Goal: Transaction & Acquisition: Purchase product/service

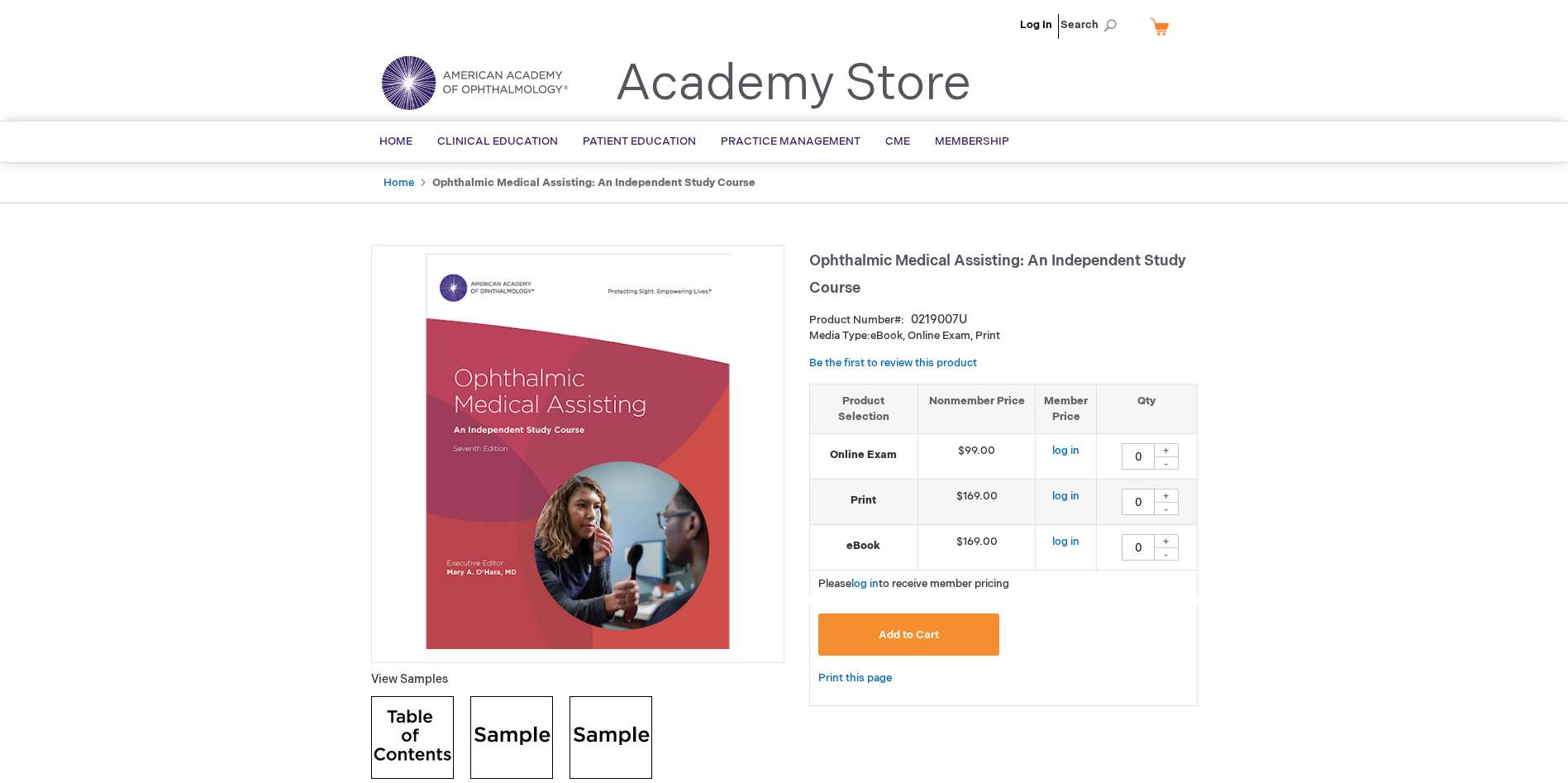
type input "0"
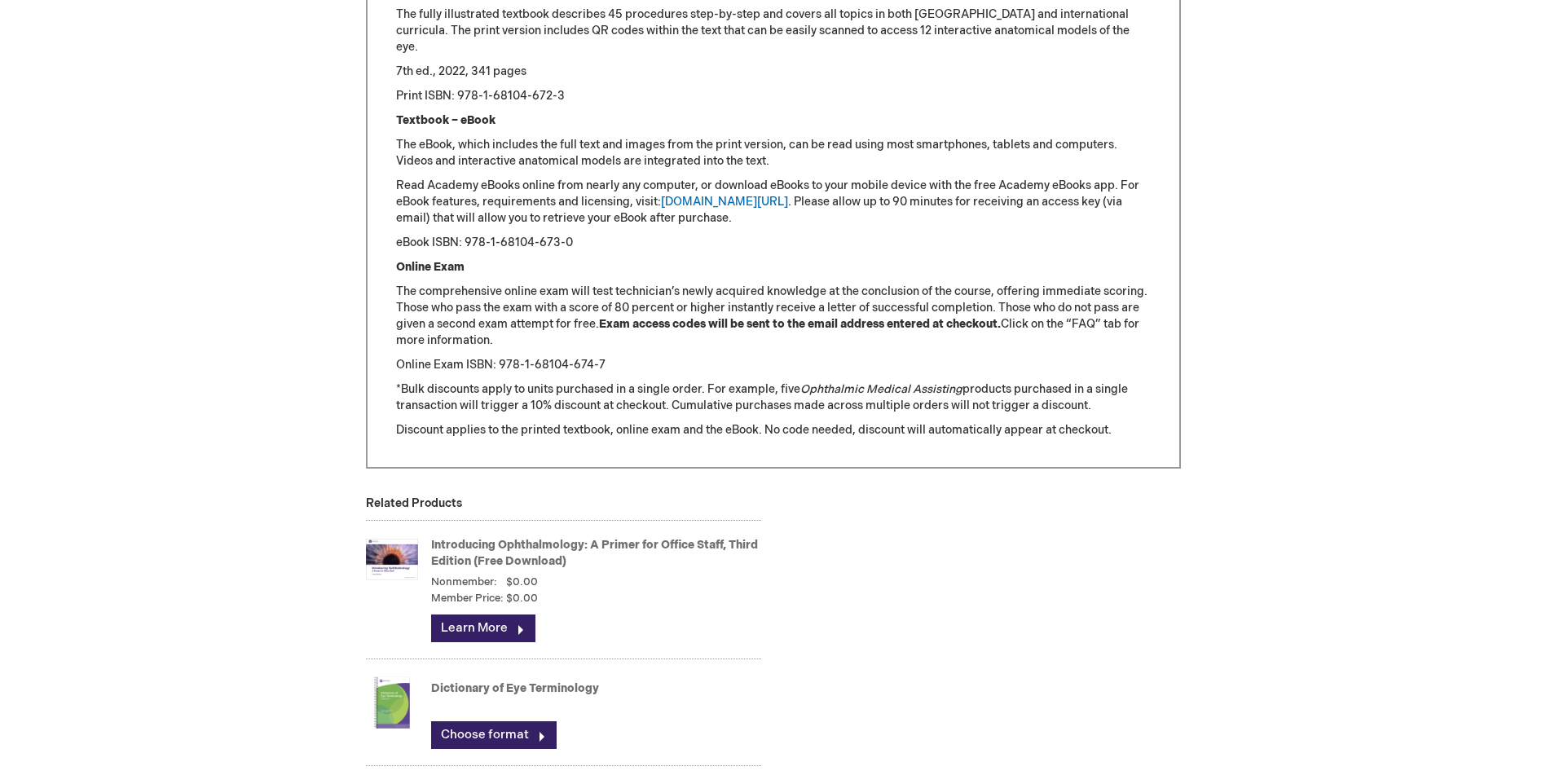
scroll to position [2119, 0]
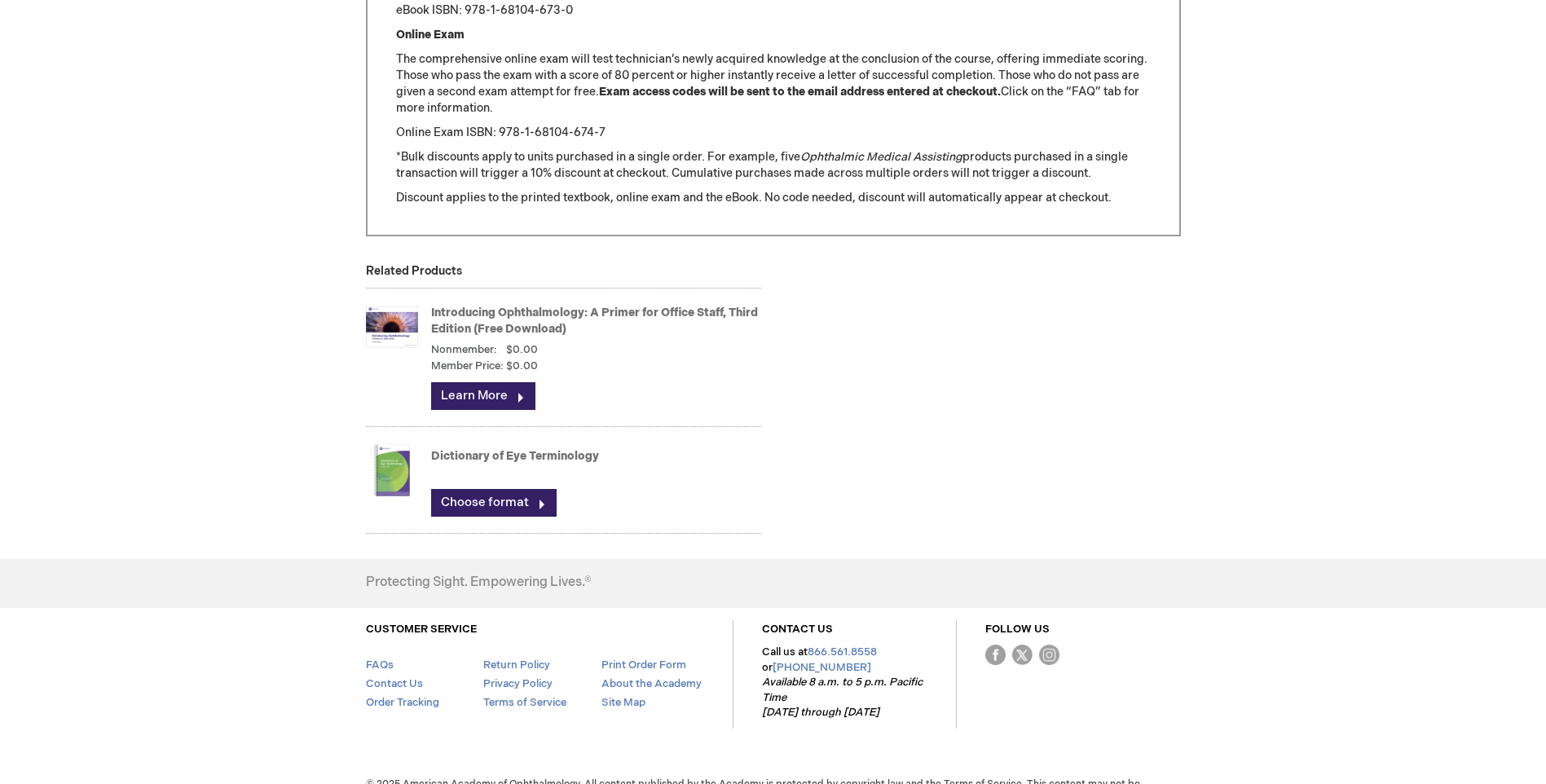
click at [548, 453] on link "Dictionary of Eye Terminology" at bounding box center [515, 456] width 168 height 13
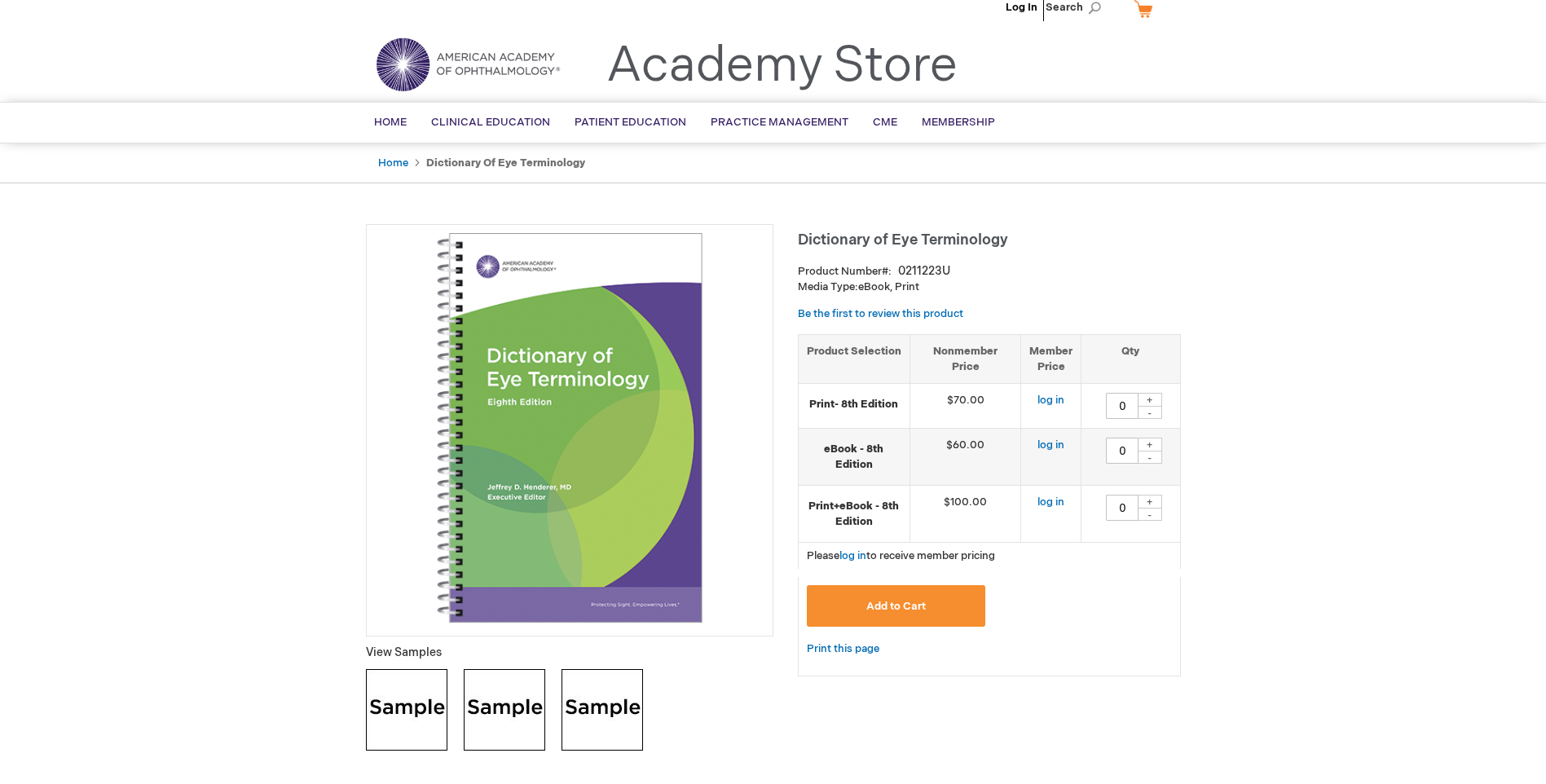
scroll to position [13, 0]
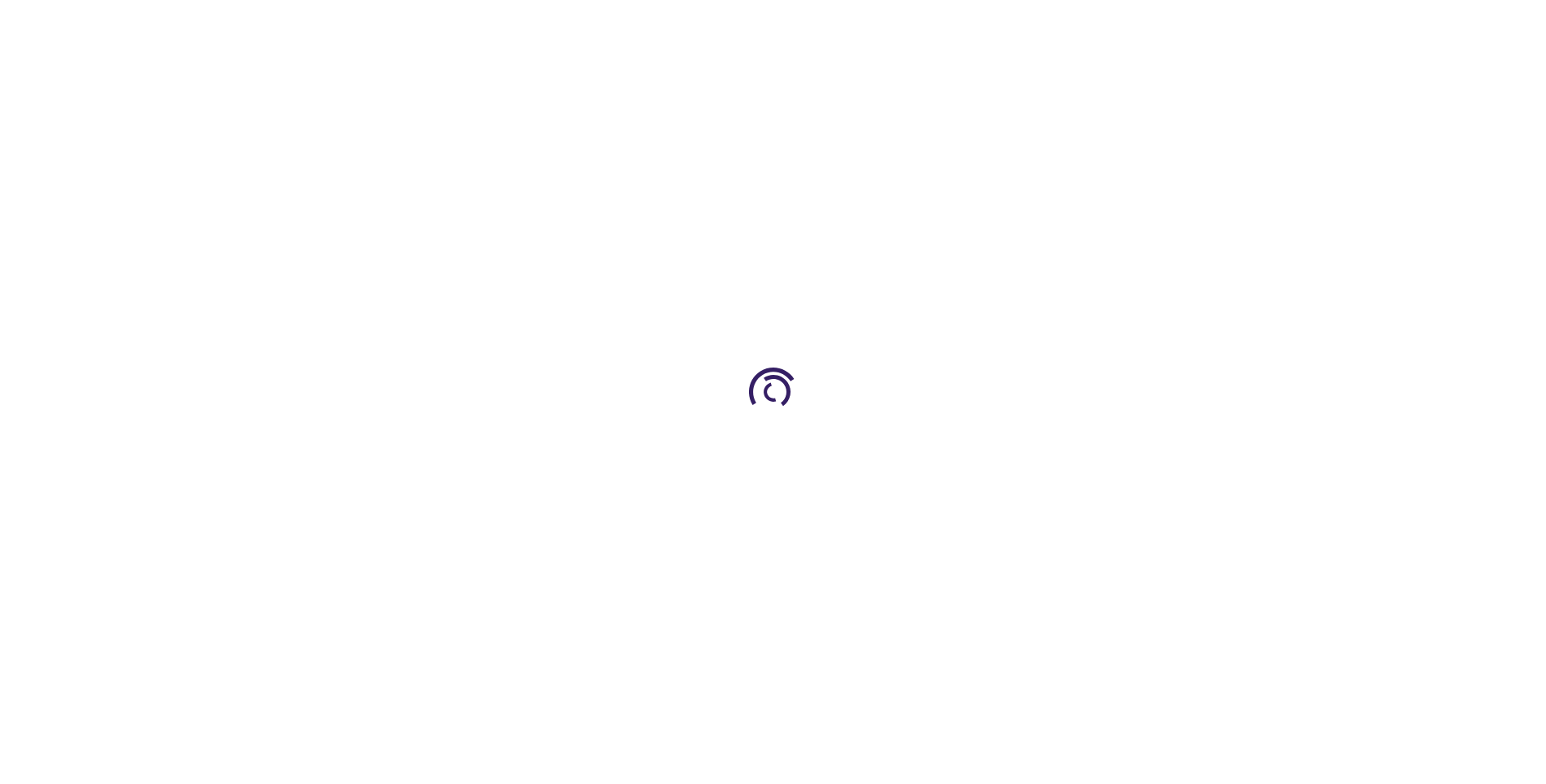
type input "0"
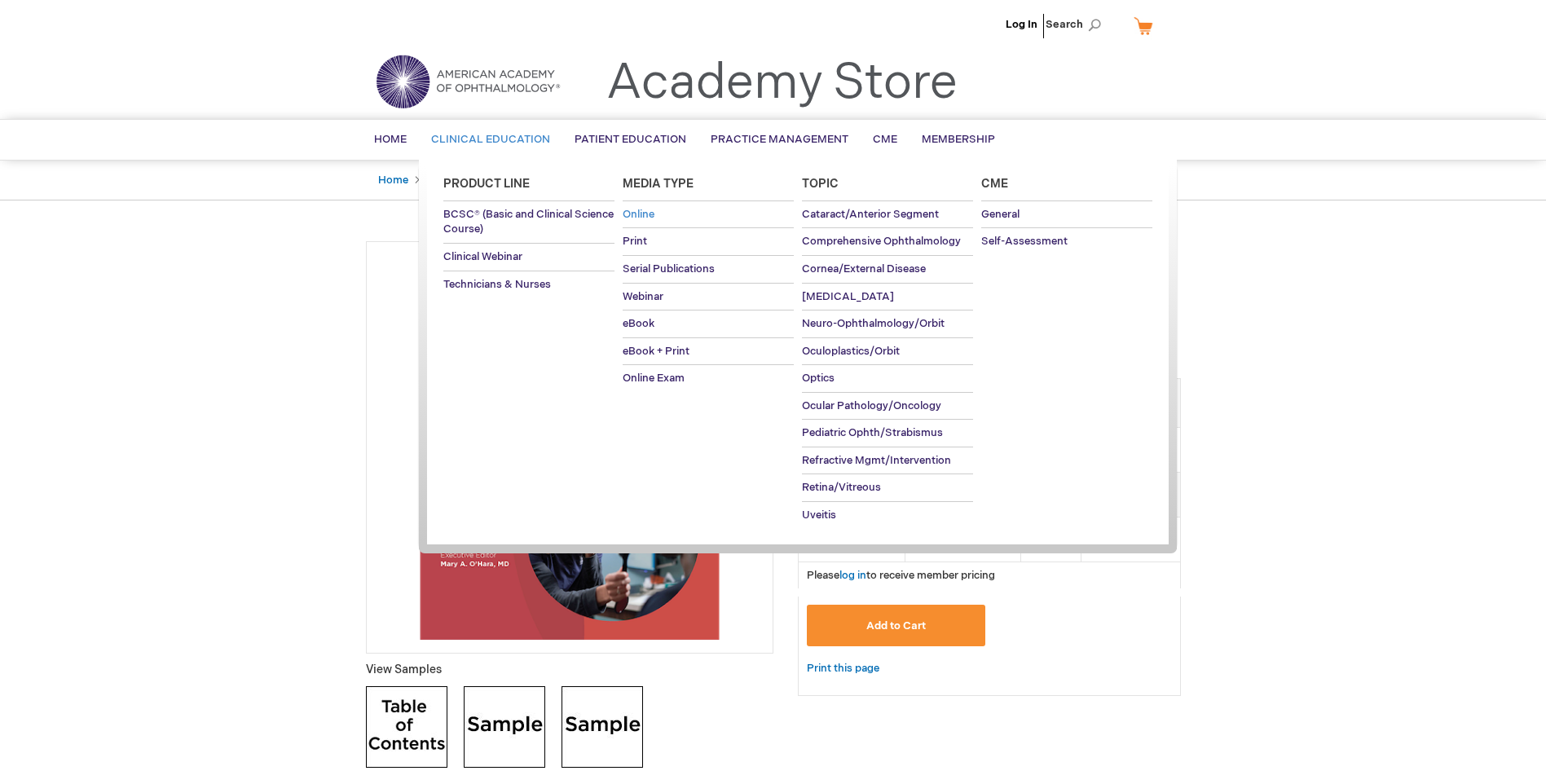
click at [633, 212] on span "Online" at bounding box center [638, 215] width 32 height 13
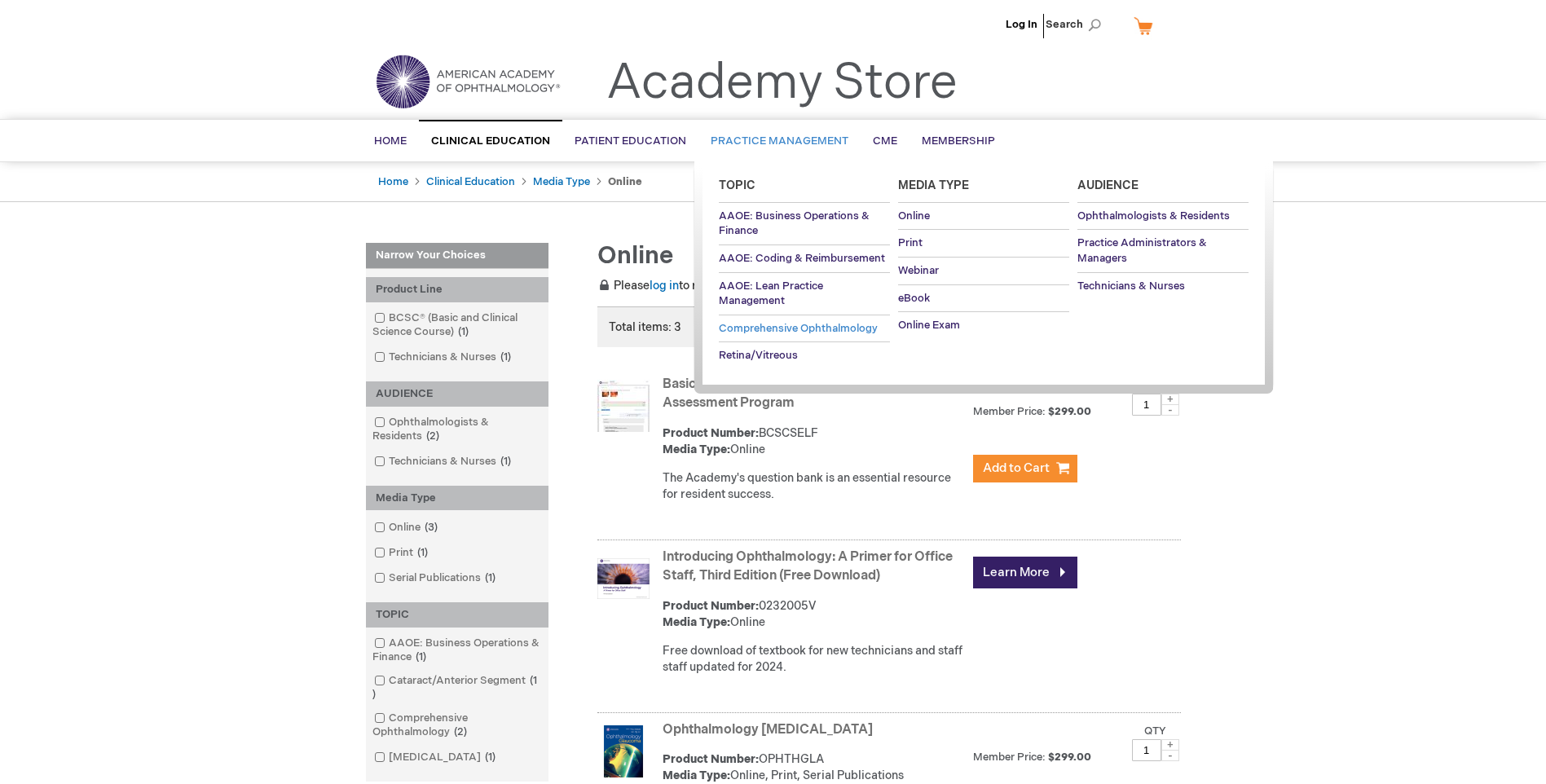
click at [774, 324] on span "Comprehensive Ophthalmology" at bounding box center [798, 329] width 159 height 13
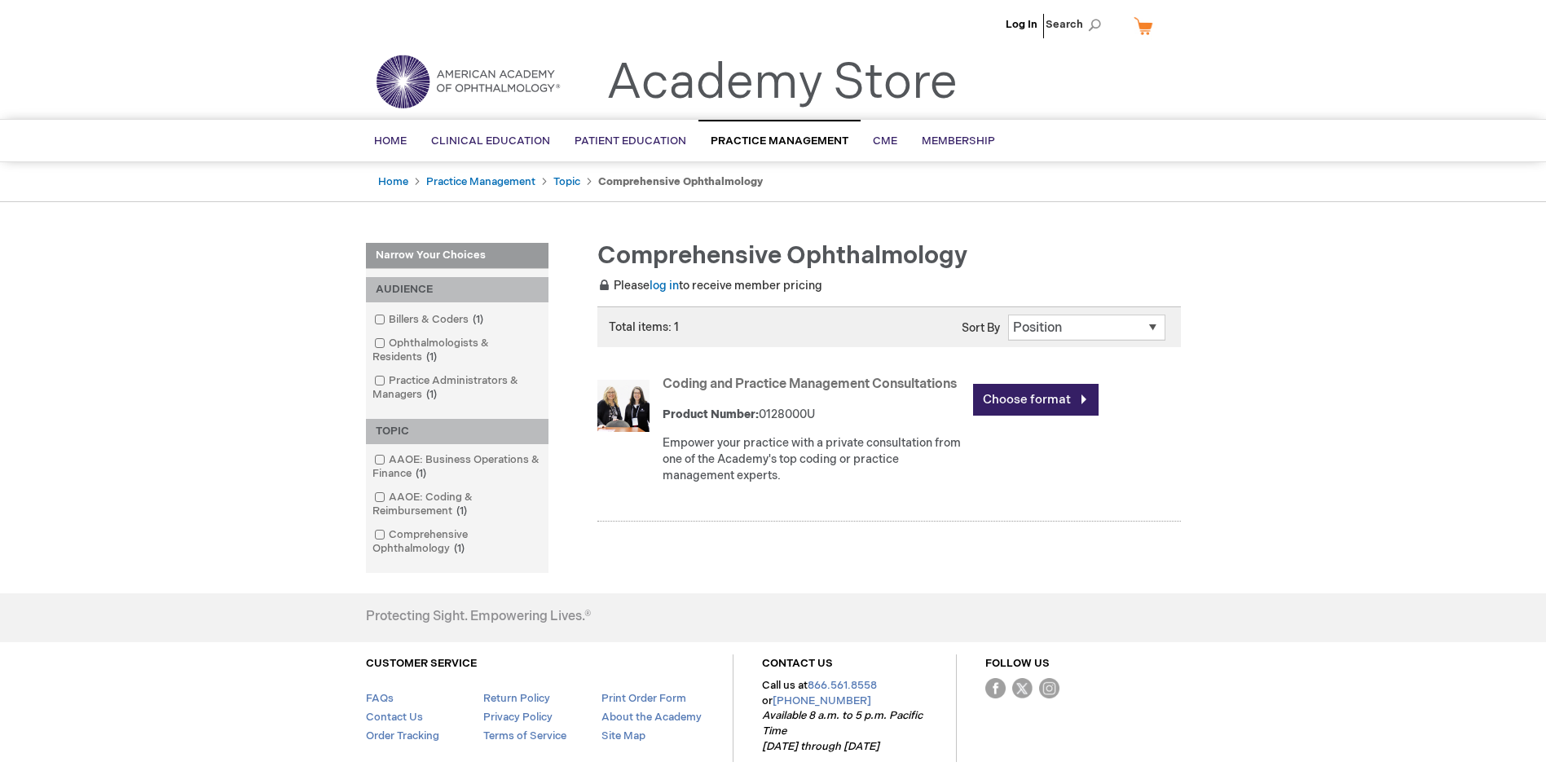
scroll to position [67, 0]
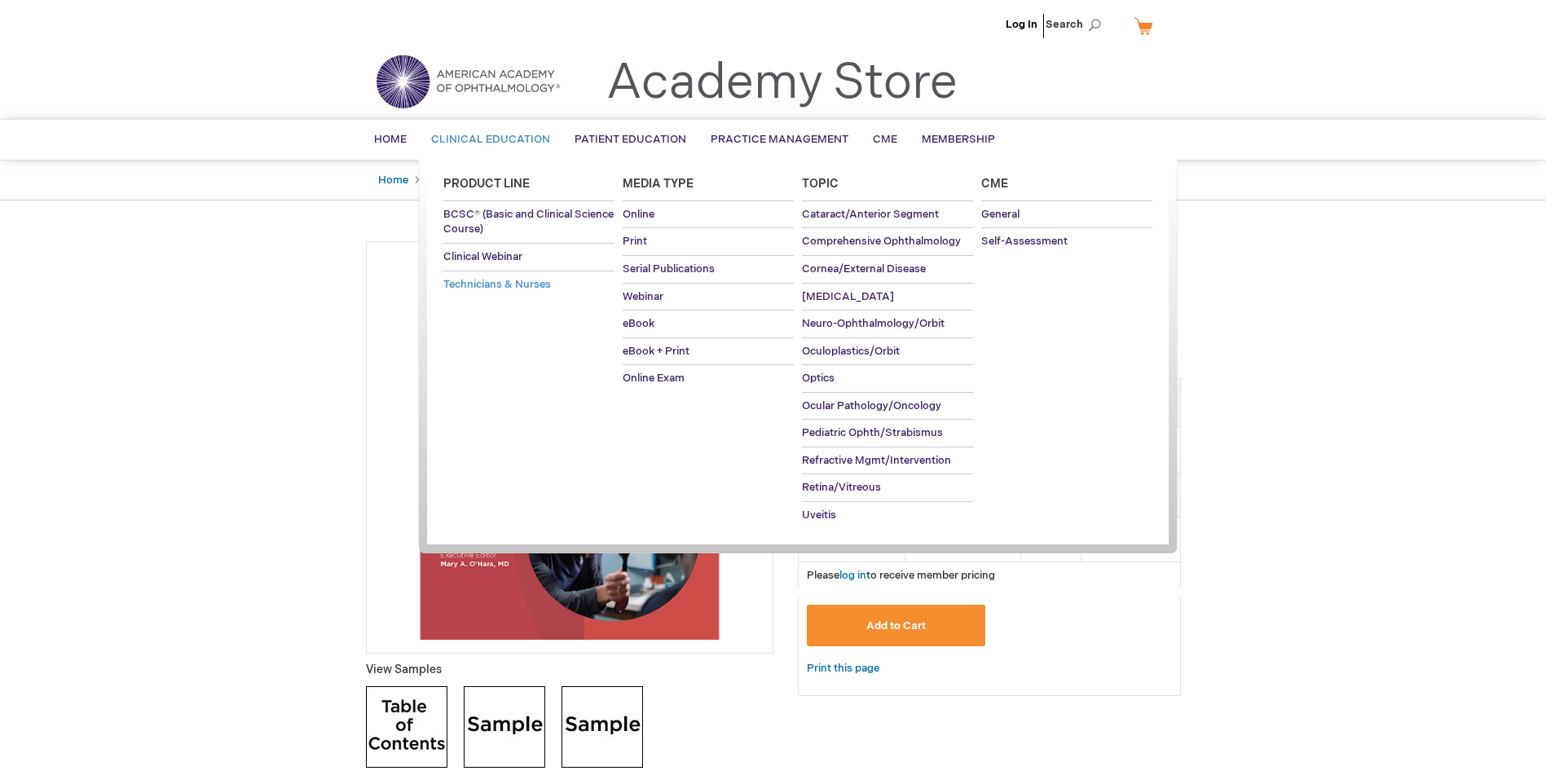
click at [489, 288] on span "Technicians & Nurses" at bounding box center [497, 285] width 107 height 13
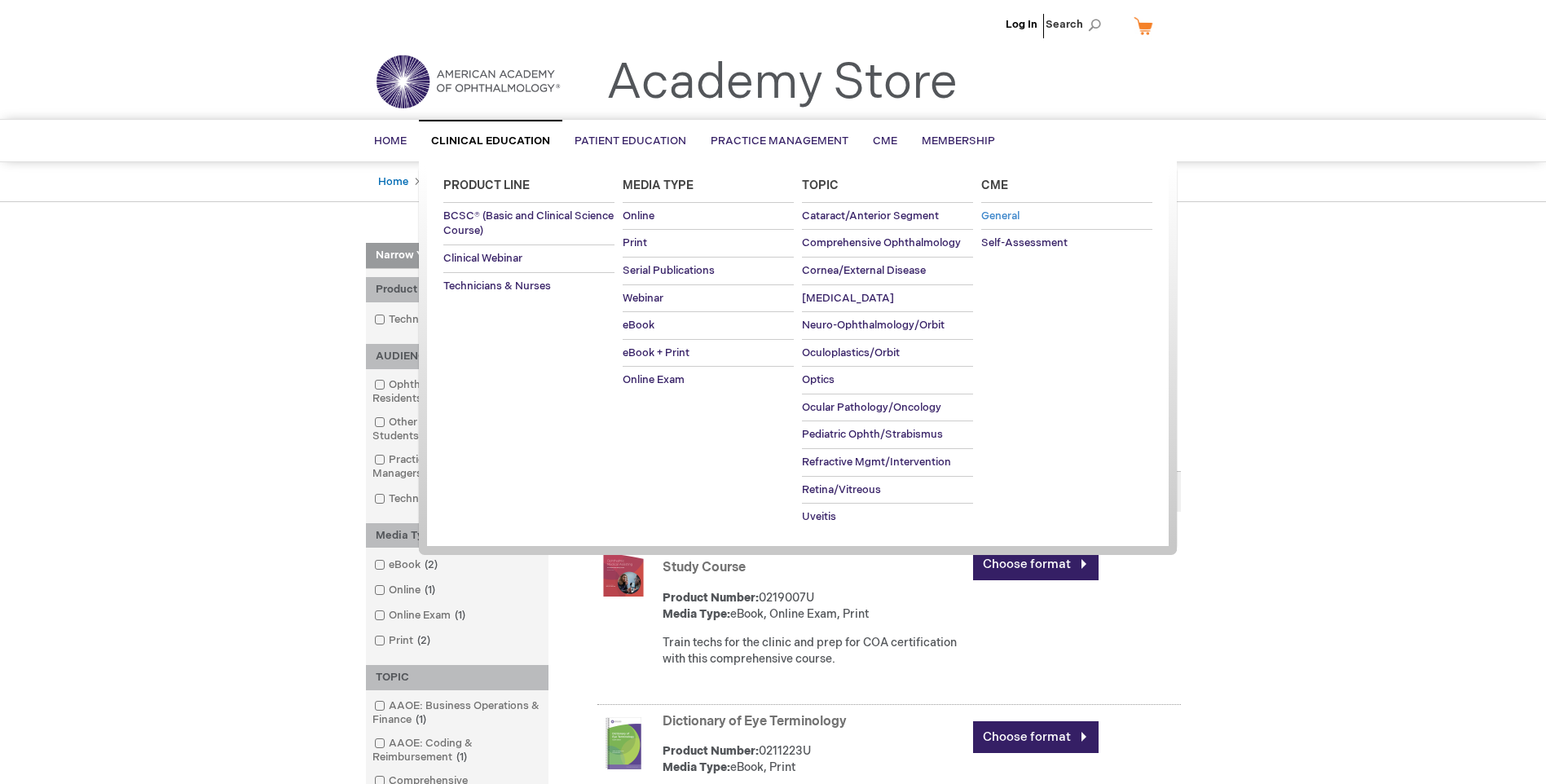
click at [992, 216] on span "General" at bounding box center [1001, 217] width 38 height 13
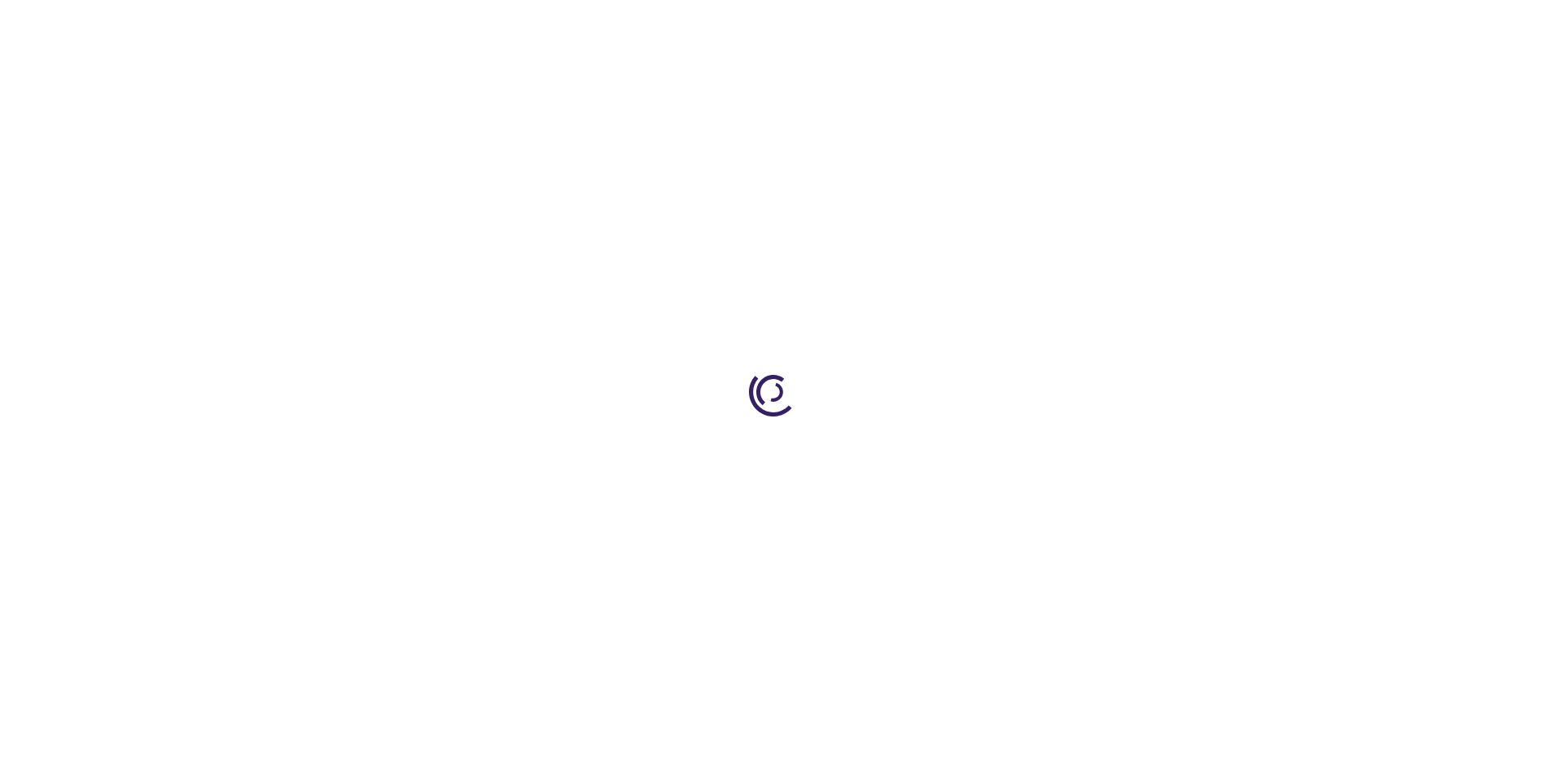
type input "0"
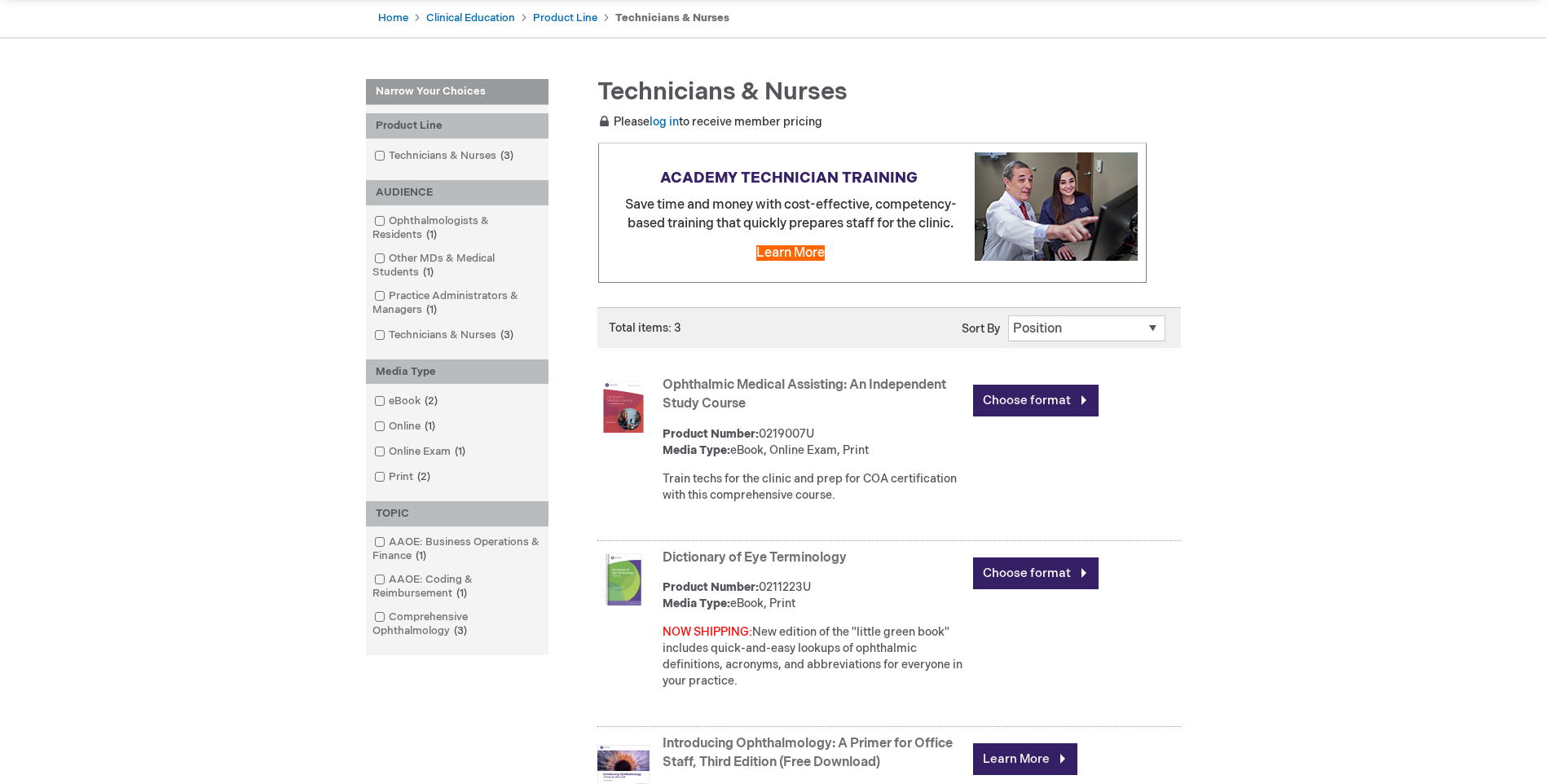
scroll to position [163, 0]
click at [804, 255] on span "Learn More" at bounding box center [790, 254] width 68 height 15
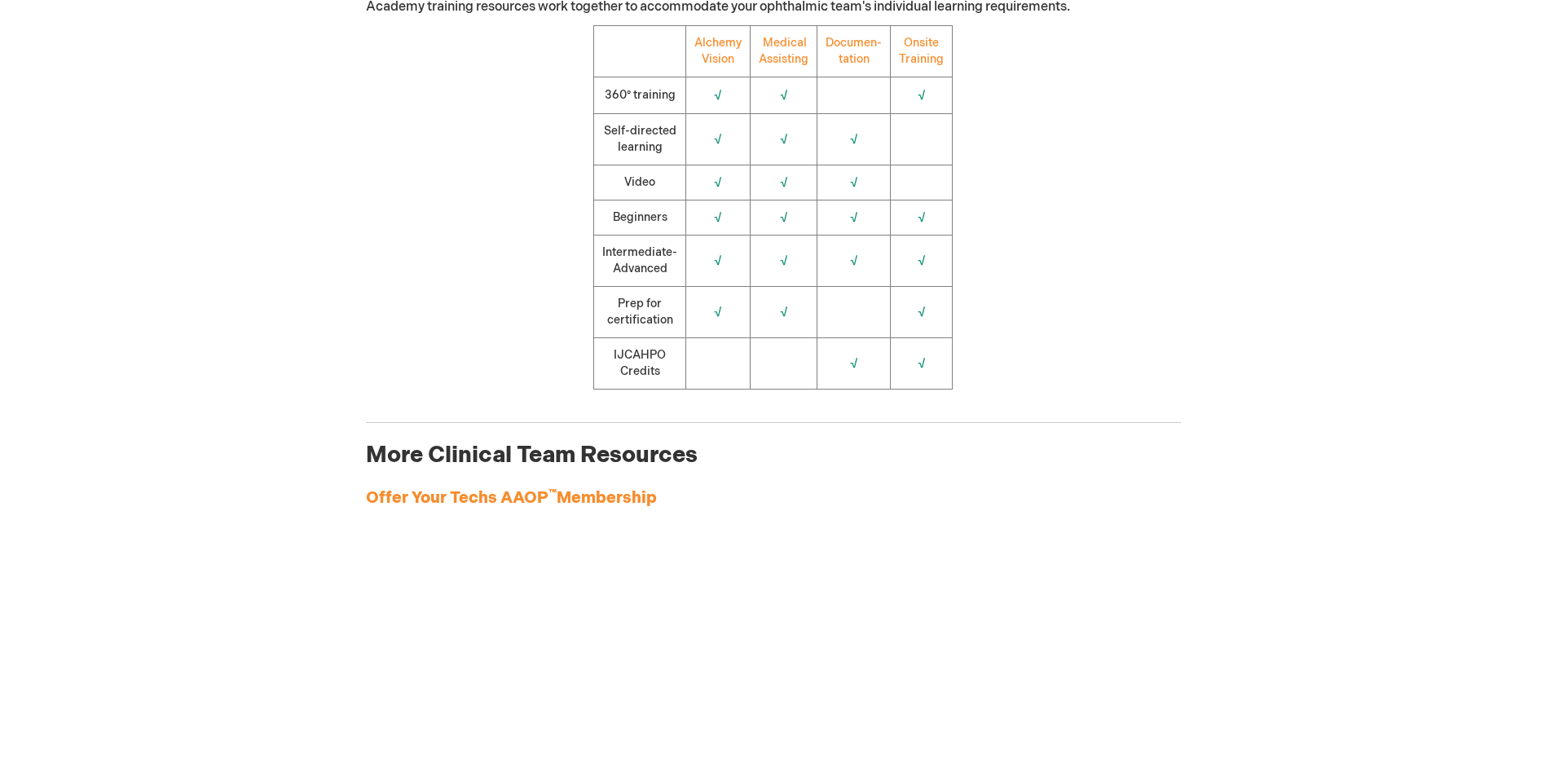
scroll to position [1956, 0]
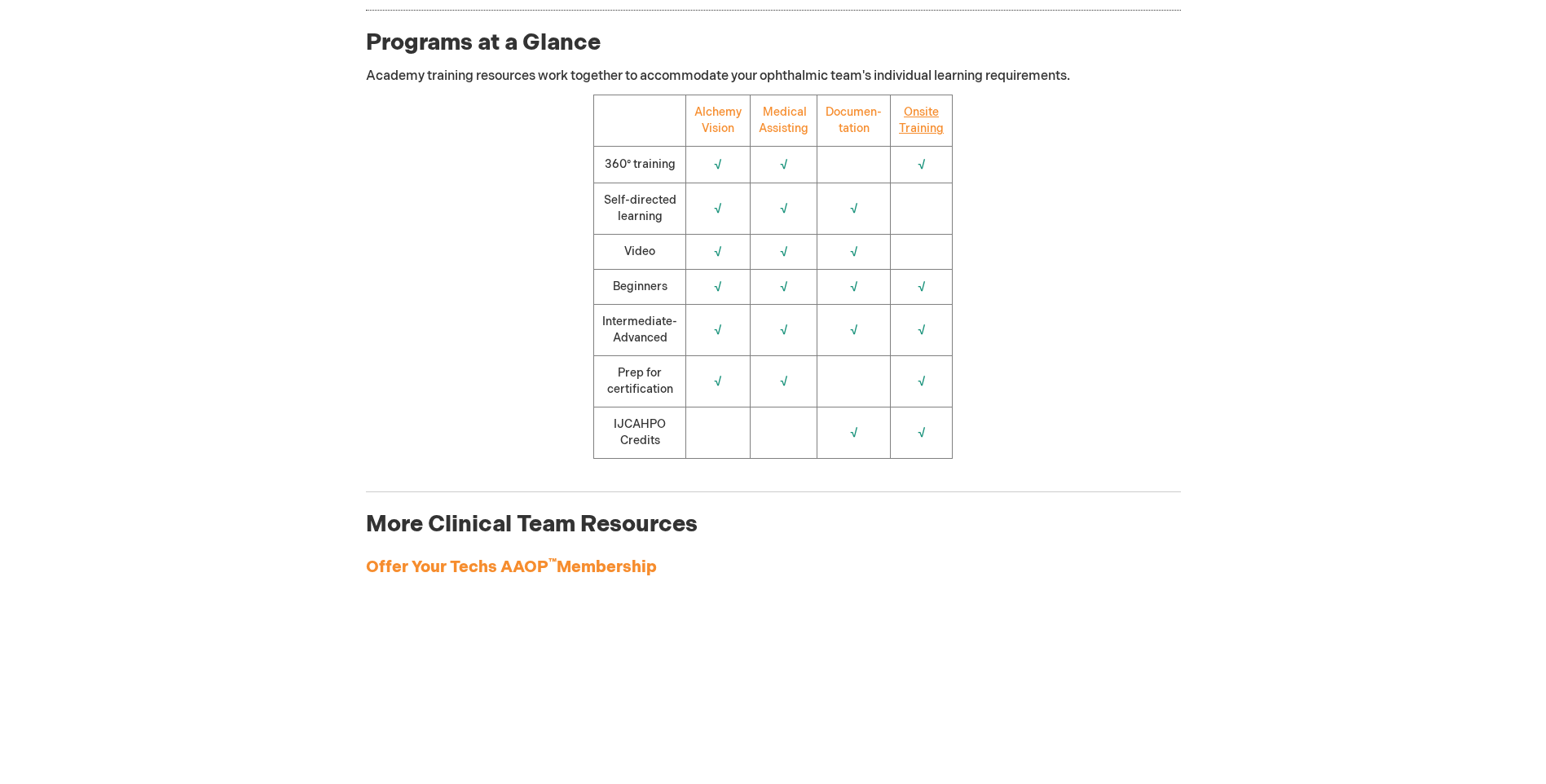
click at [922, 123] on link "Onsite Training" at bounding box center [921, 120] width 45 height 30
click at [714, 113] on link "Alchemy Vision" at bounding box center [718, 120] width 47 height 30
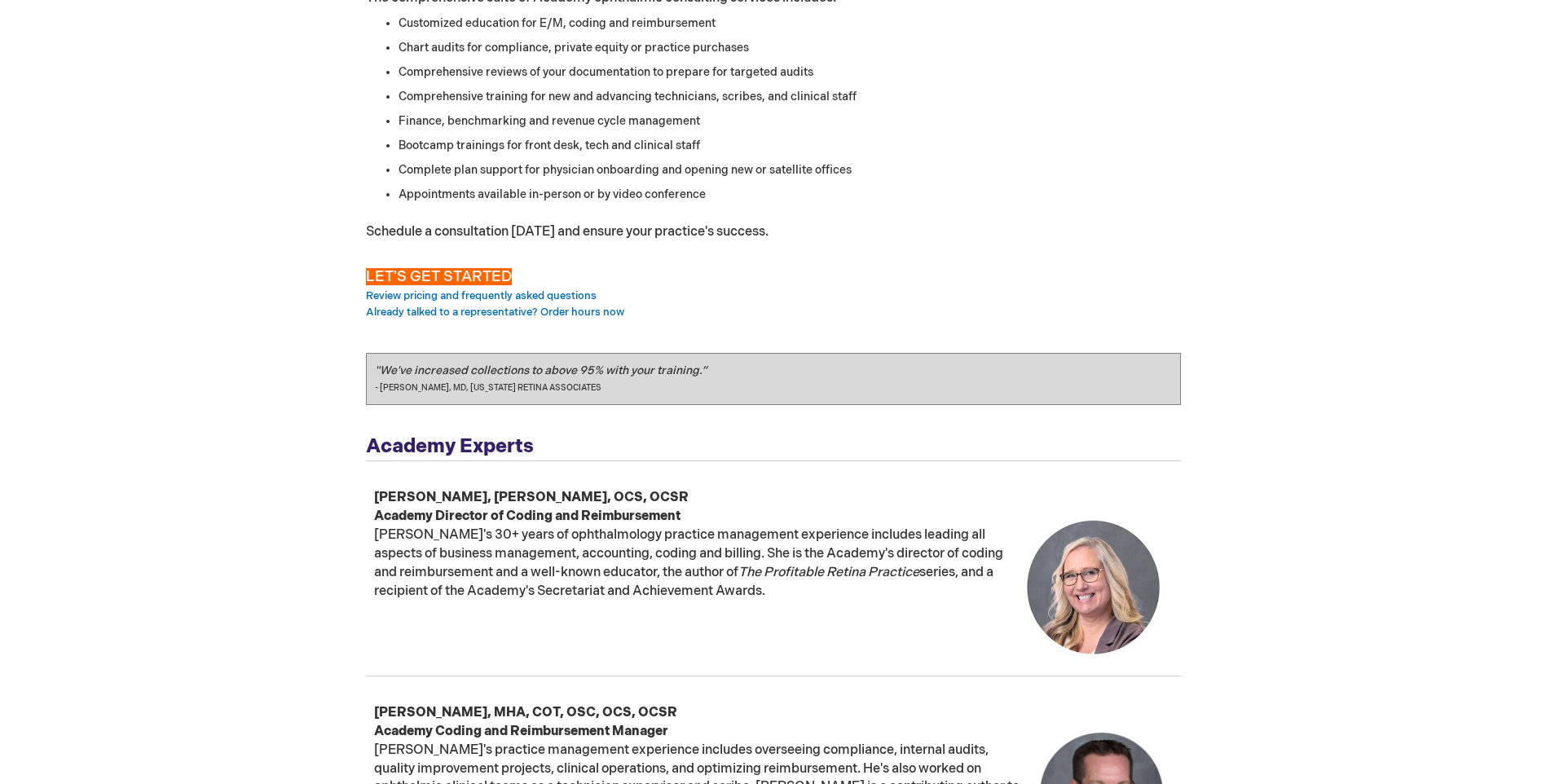
scroll to position [407, 0]
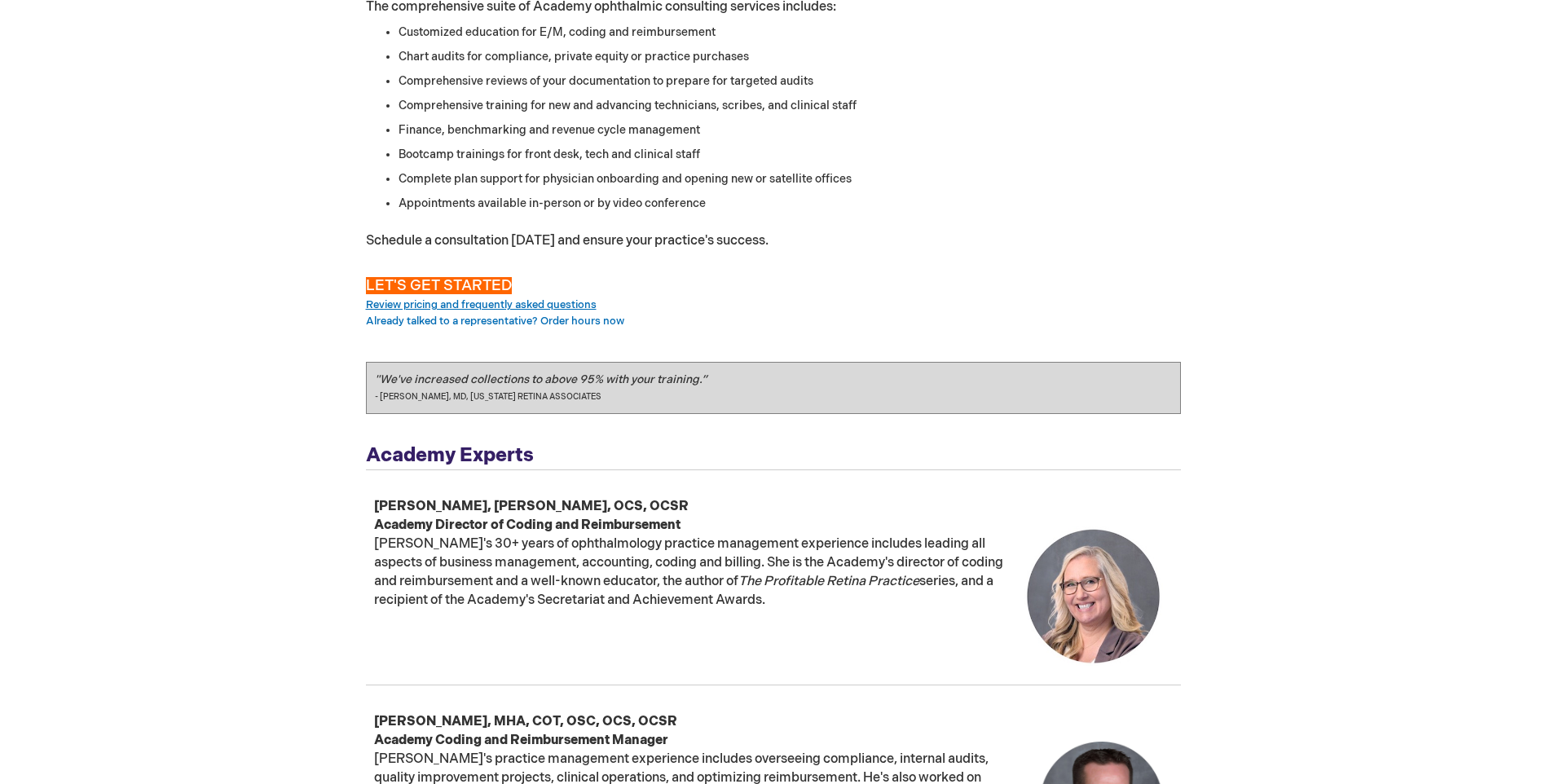
click at [442, 298] on link "Review pricing and frequently asked questions" at bounding box center [481, 305] width 231 height 13
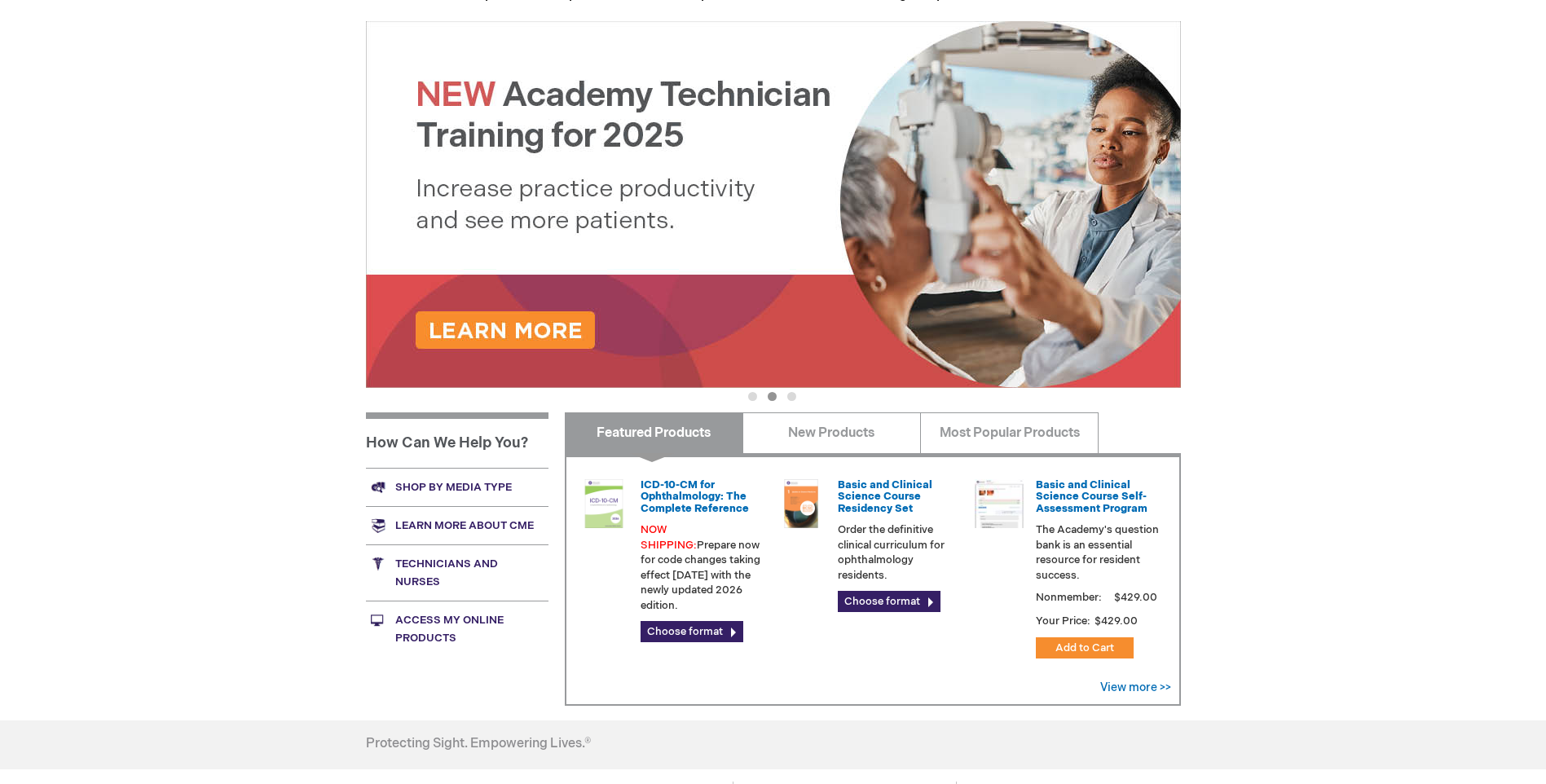
scroll to position [196, 0]
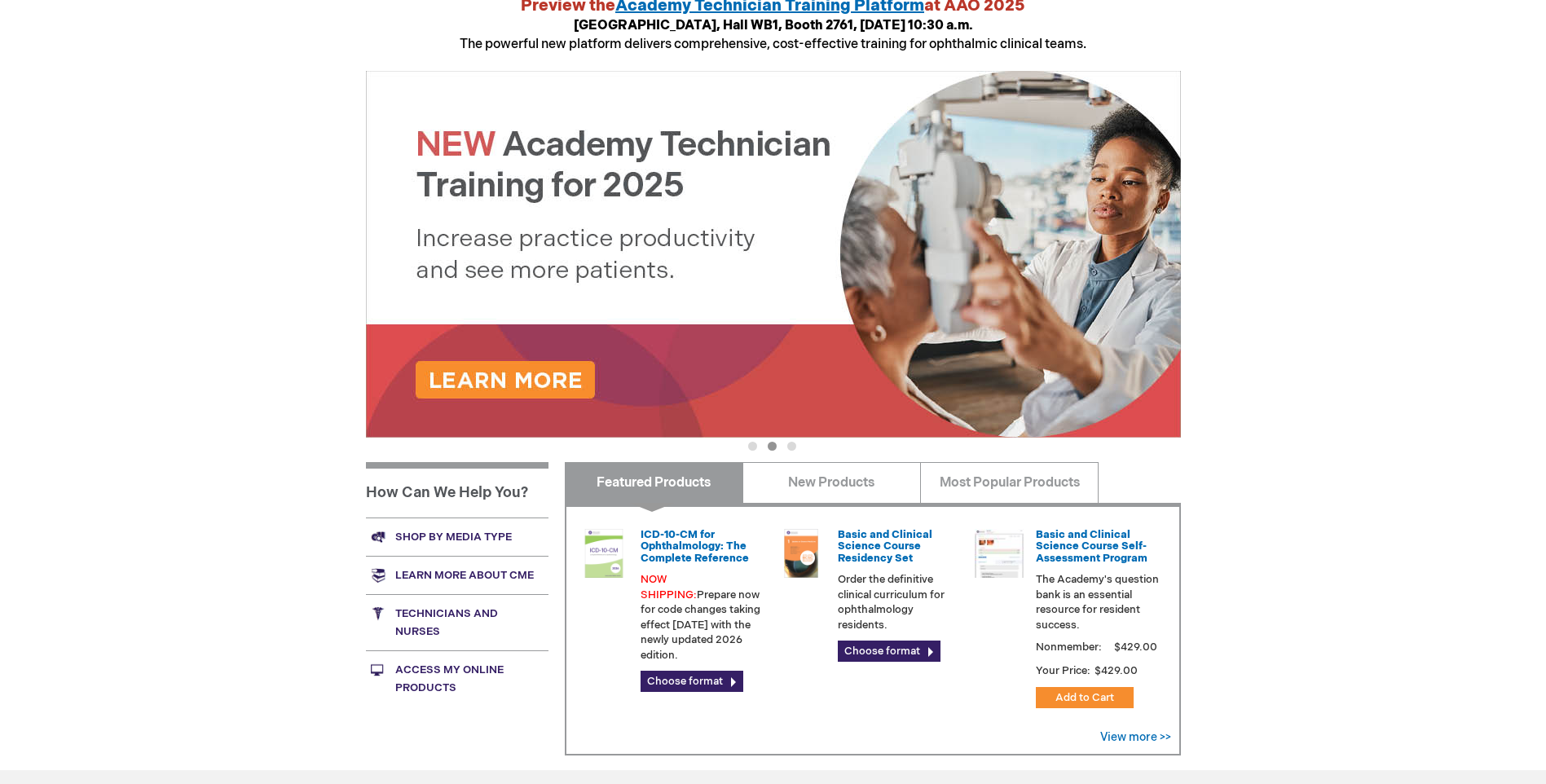
click at [560, 379] on img at bounding box center [773, 254] width 815 height 367
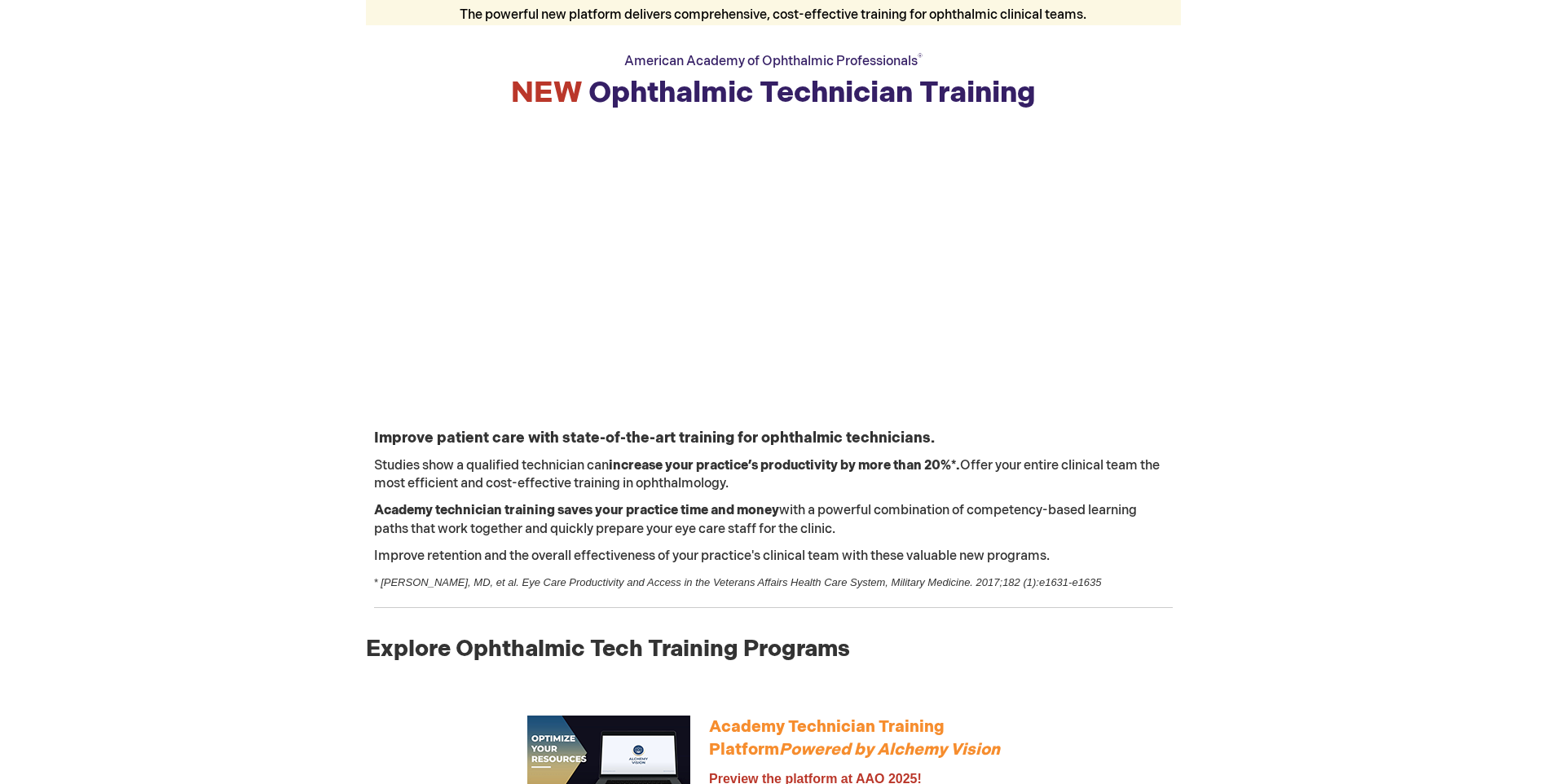
scroll to position [244, 0]
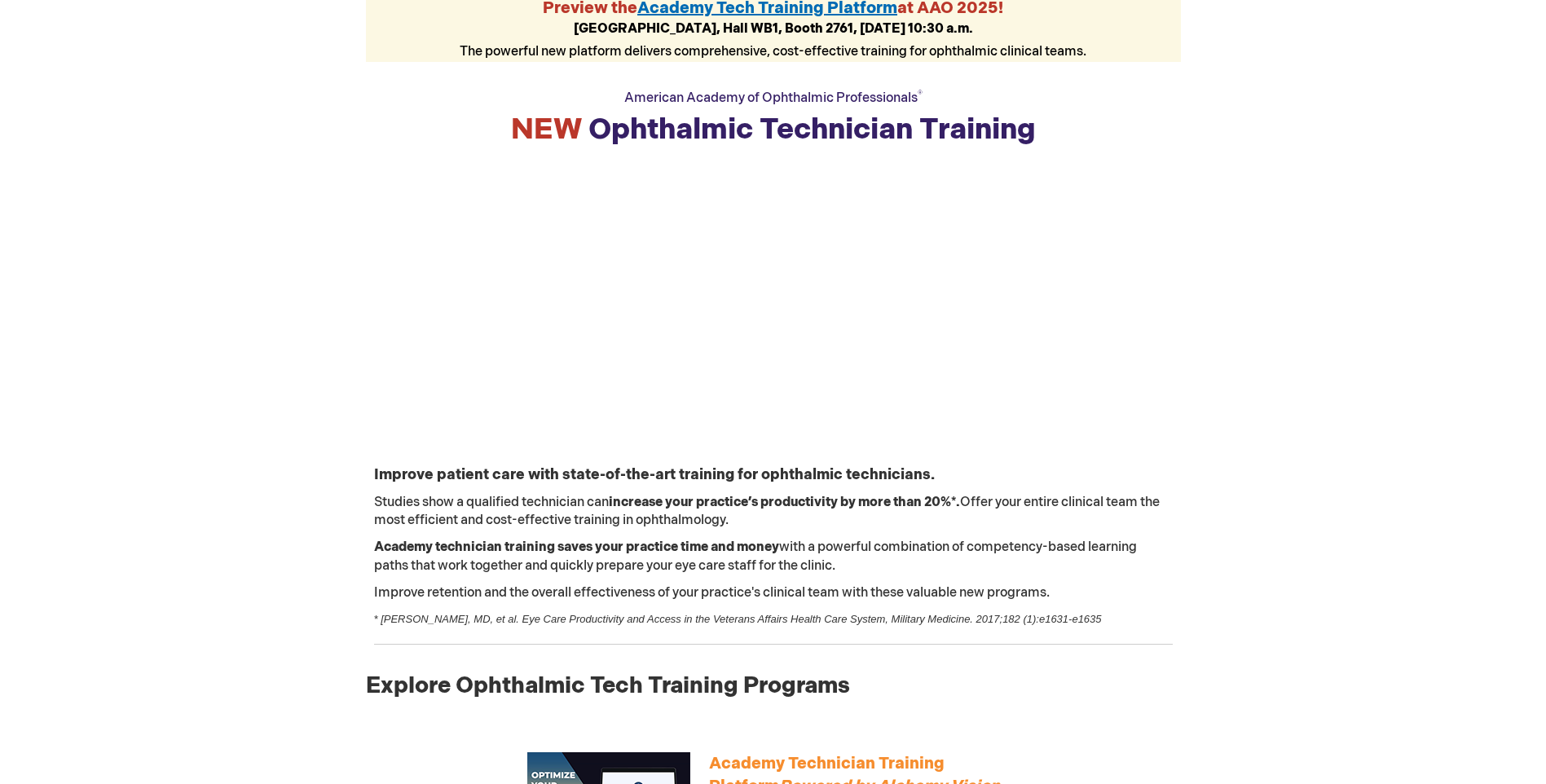
click at [733, 128] on strong "NEW Ophthalmic Technician Training" at bounding box center [773, 129] width 525 height 35
click at [744, 117] on strong "NEW Ophthalmic Technician Training" at bounding box center [773, 129] width 525 height 35
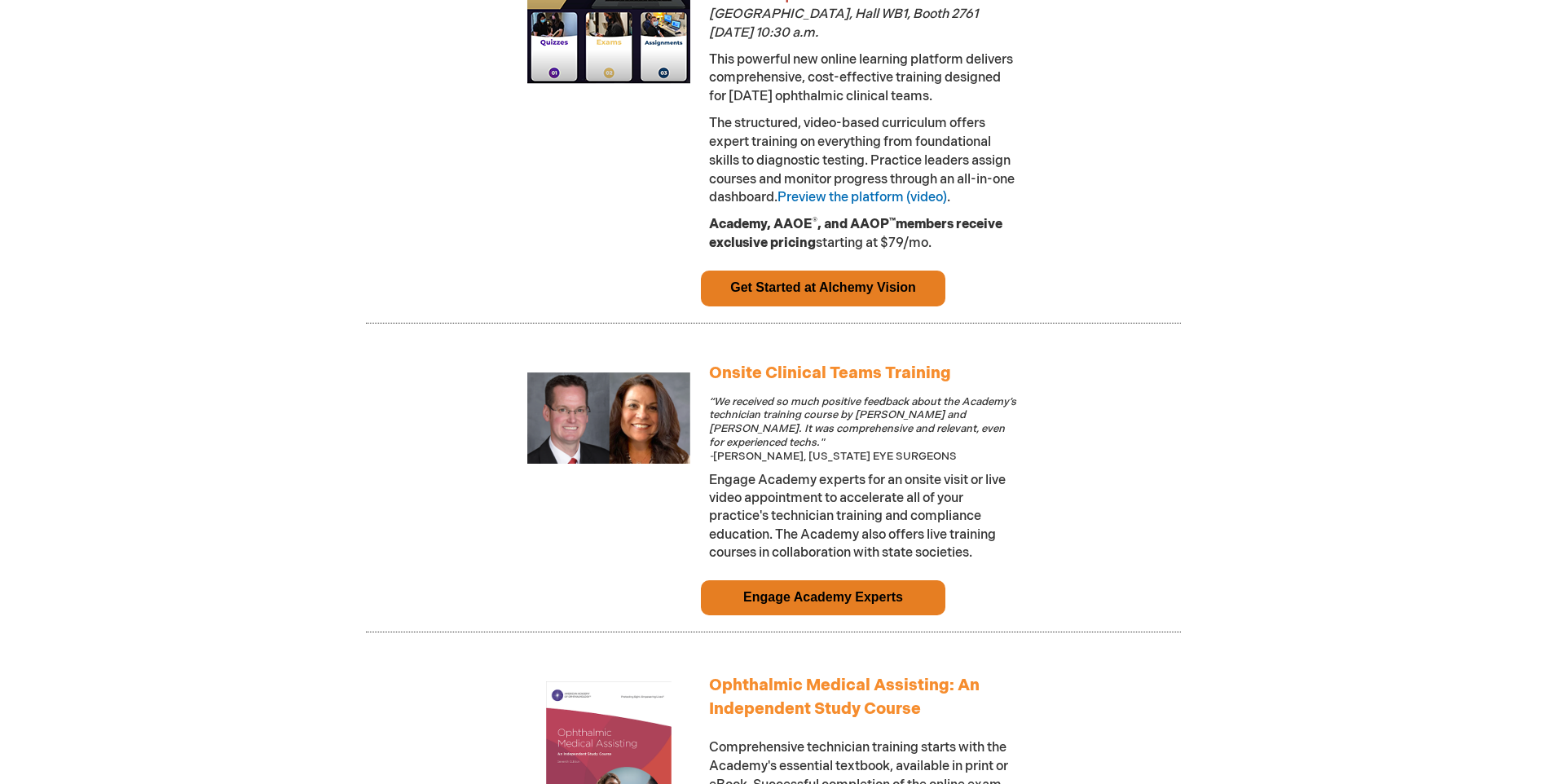
scroll to position [1141, 0]
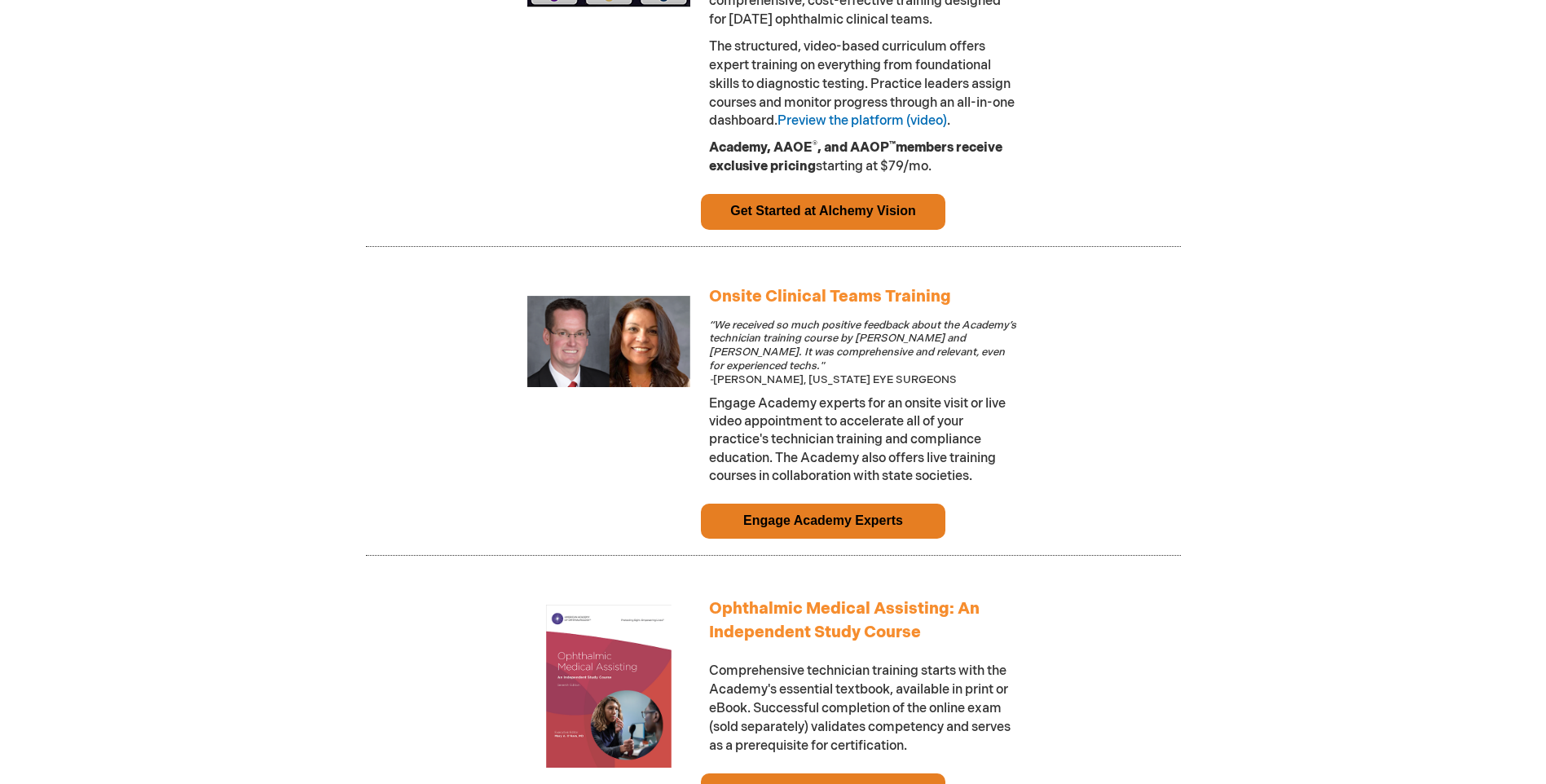
click at [850, 218] on link "Get Started at Alchemy Vision" at bounding box center [823, 211] width 186 height 13
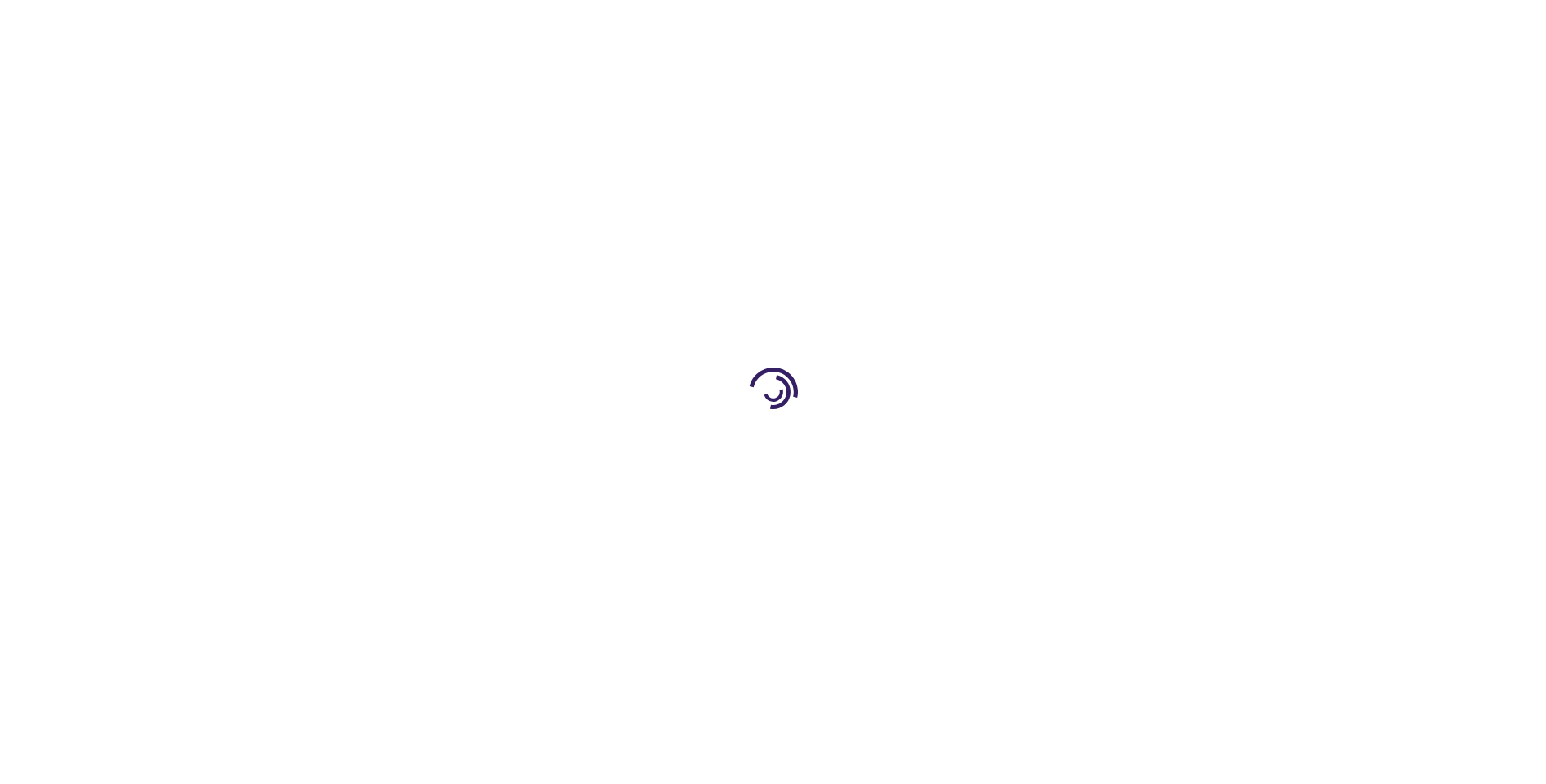
scroll to position [1141, 0]
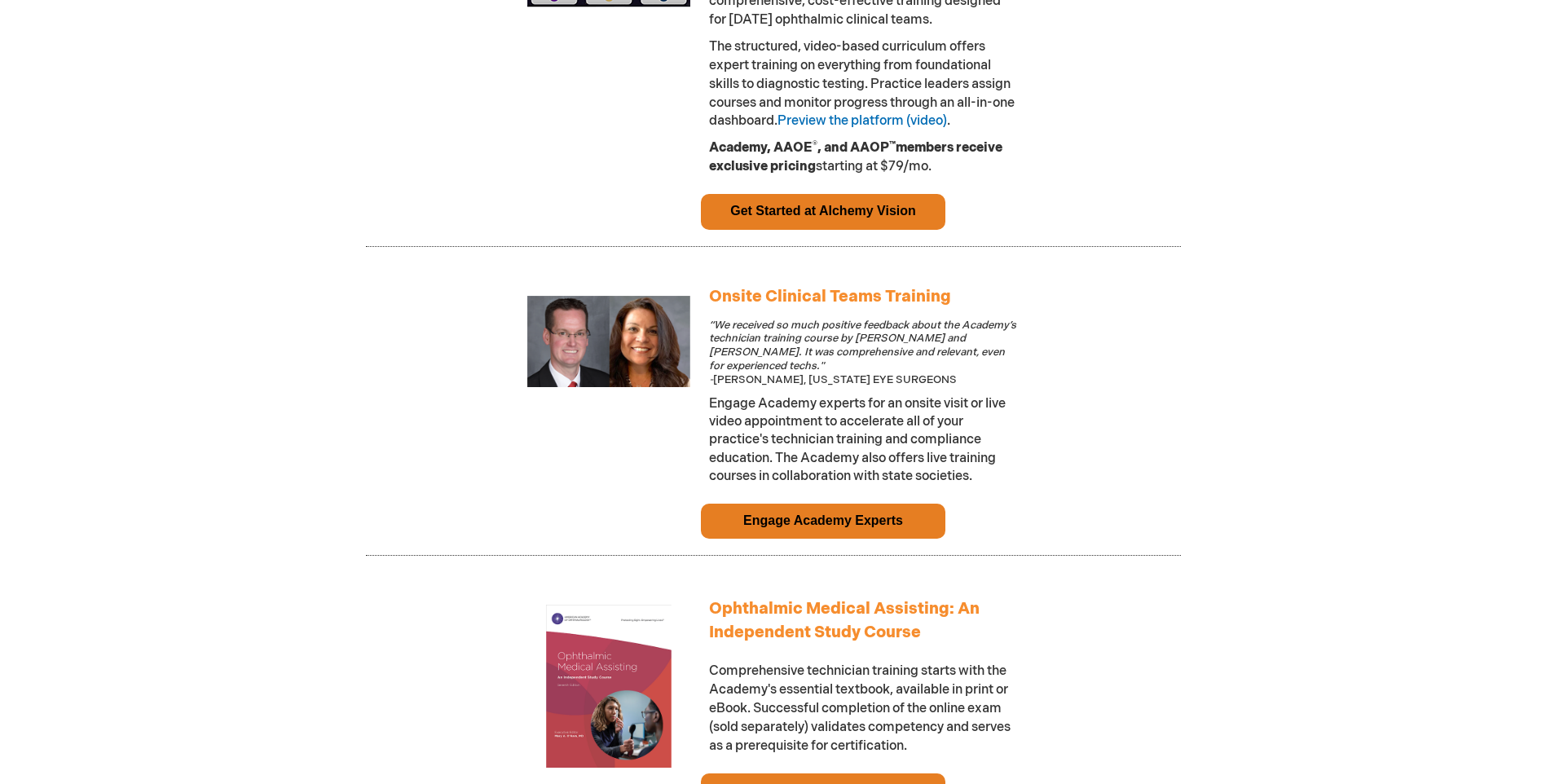
click at [847, 218] on link "Get Started at Alchemy Vision" at bounding box center [823, 211] width 186 height 13
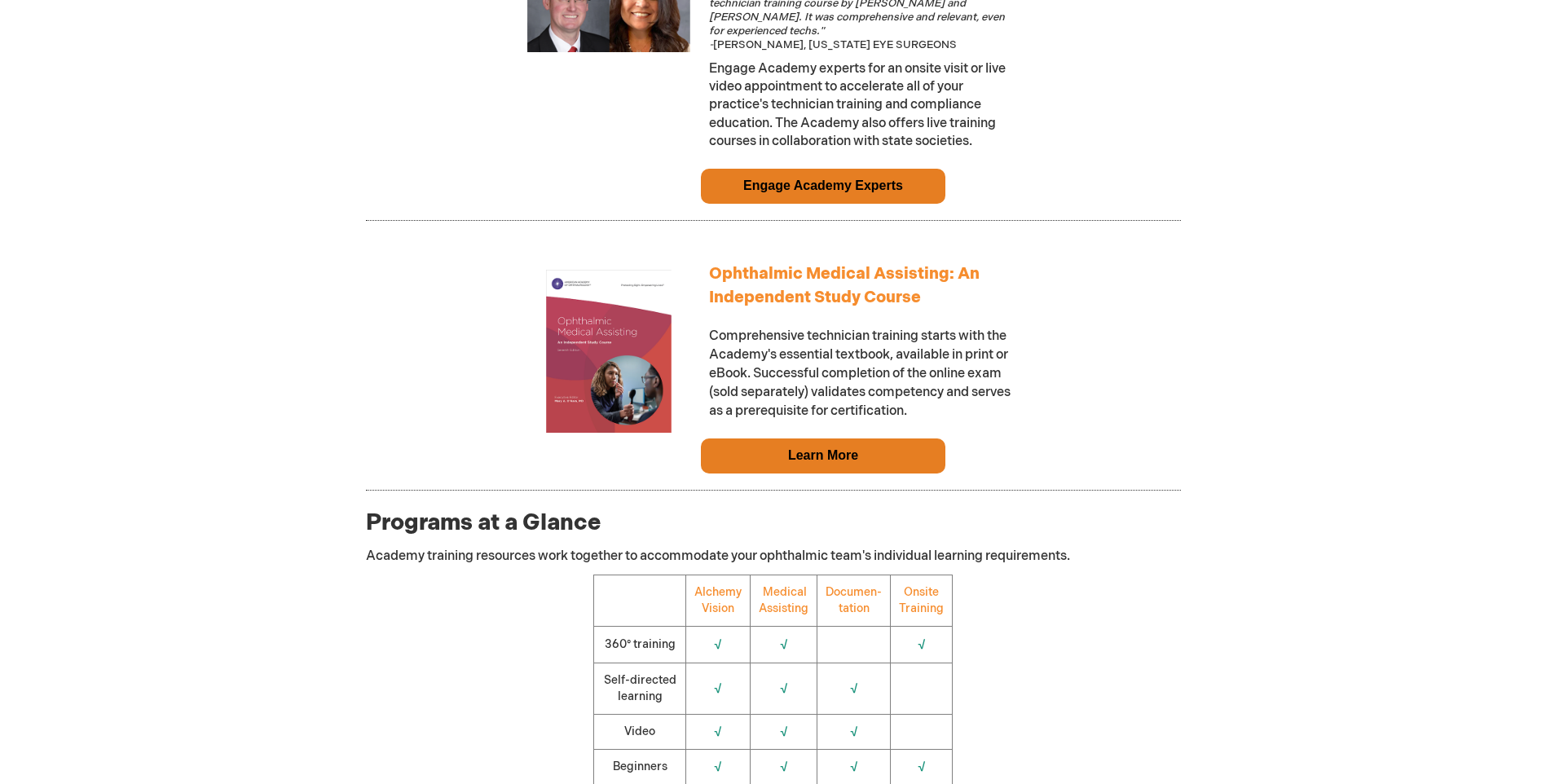
scroll to position [1467, 0]
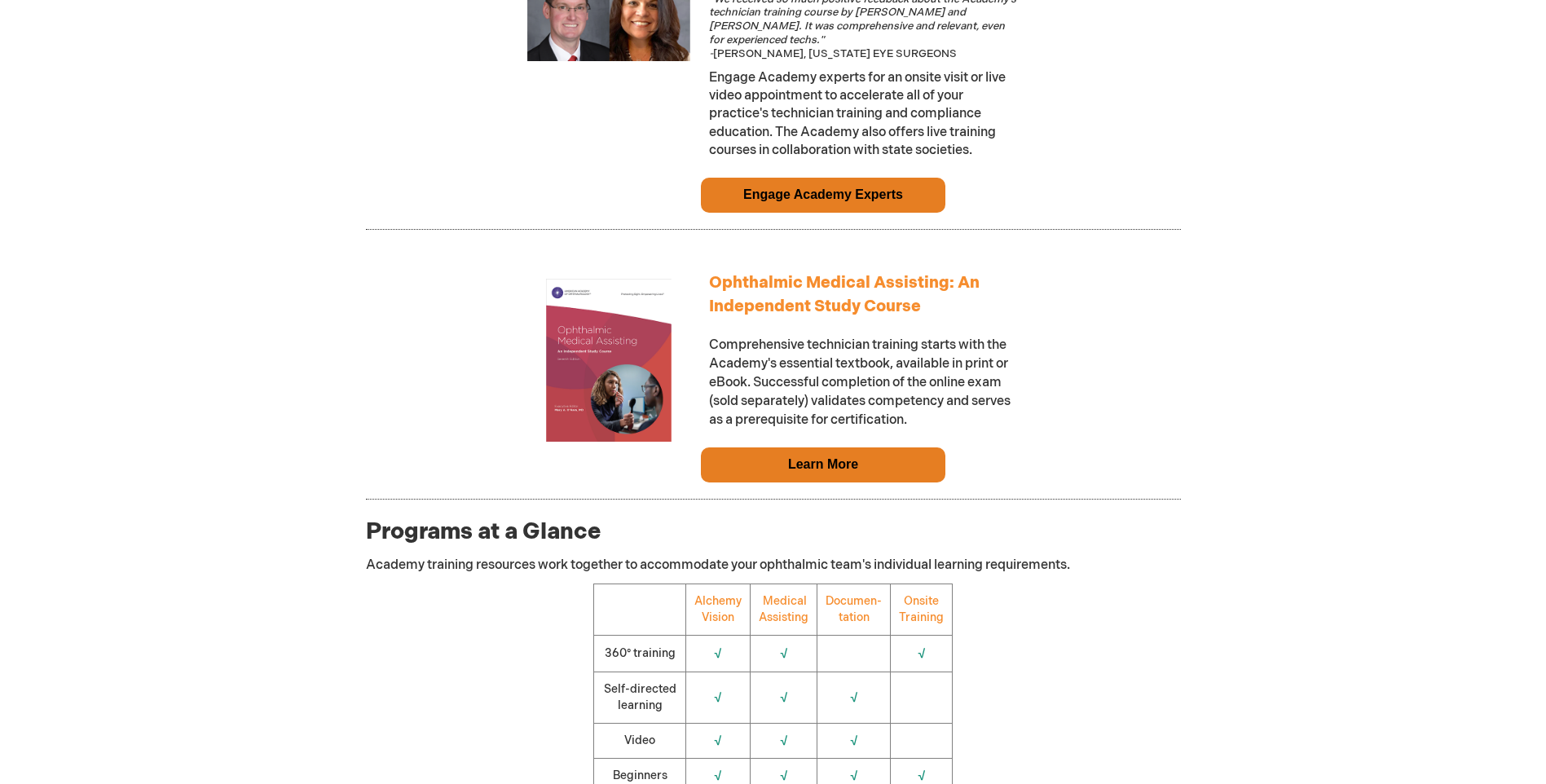
click at [788, 463] on link "Learn More" at bounding box center [822, 464] width 70 height 13
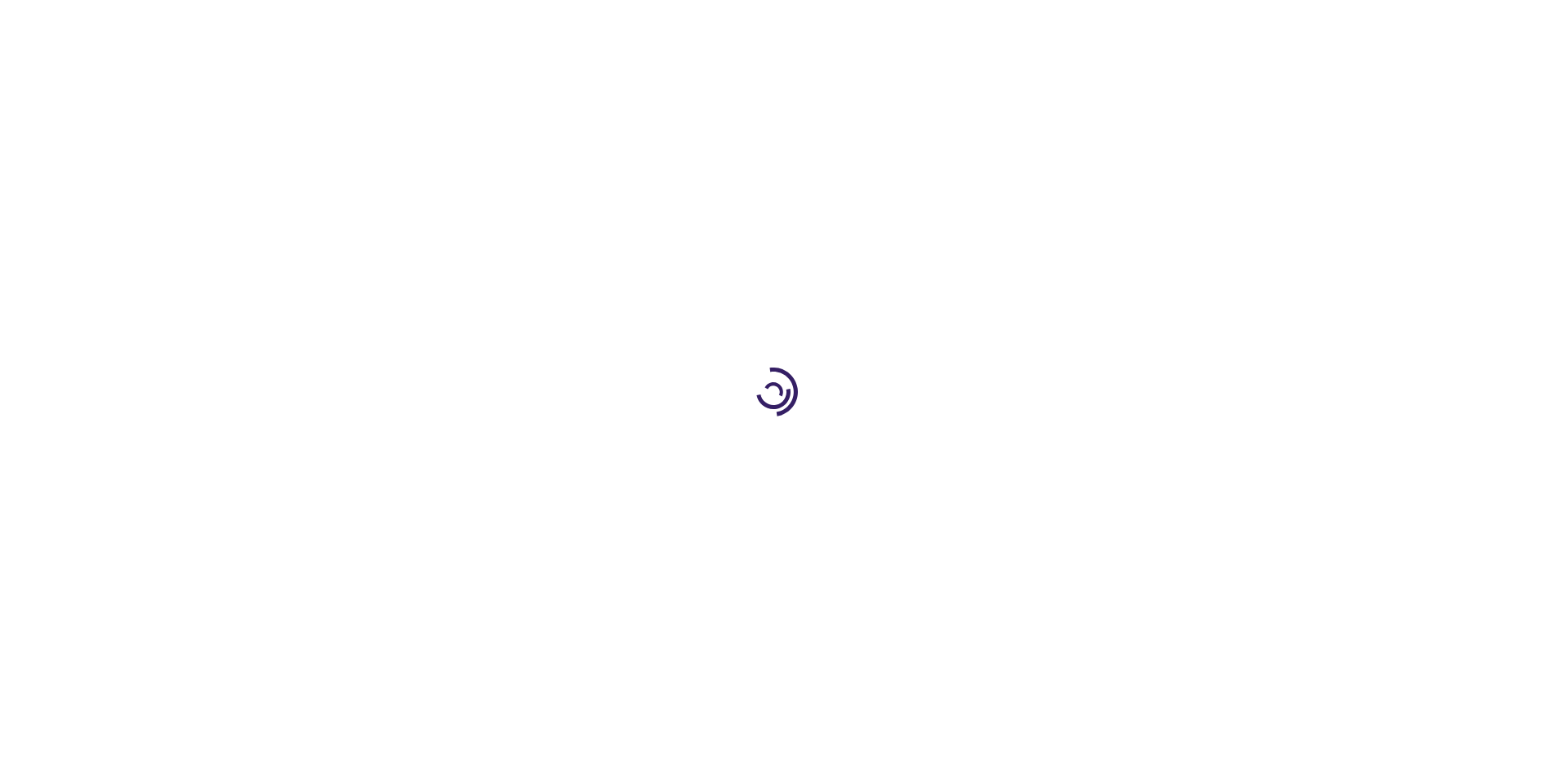
type input "0"
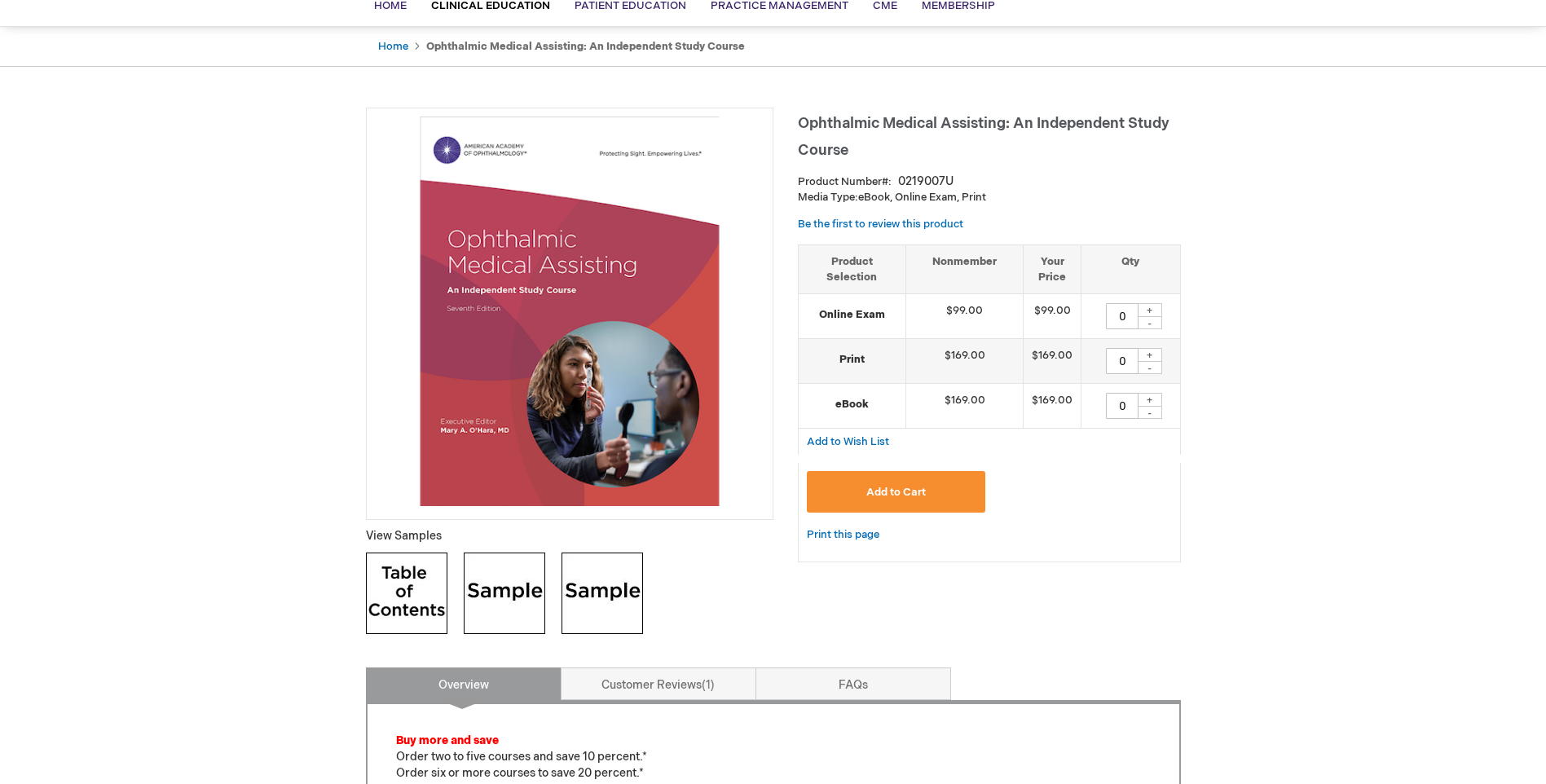
scroll to position [163, 0]
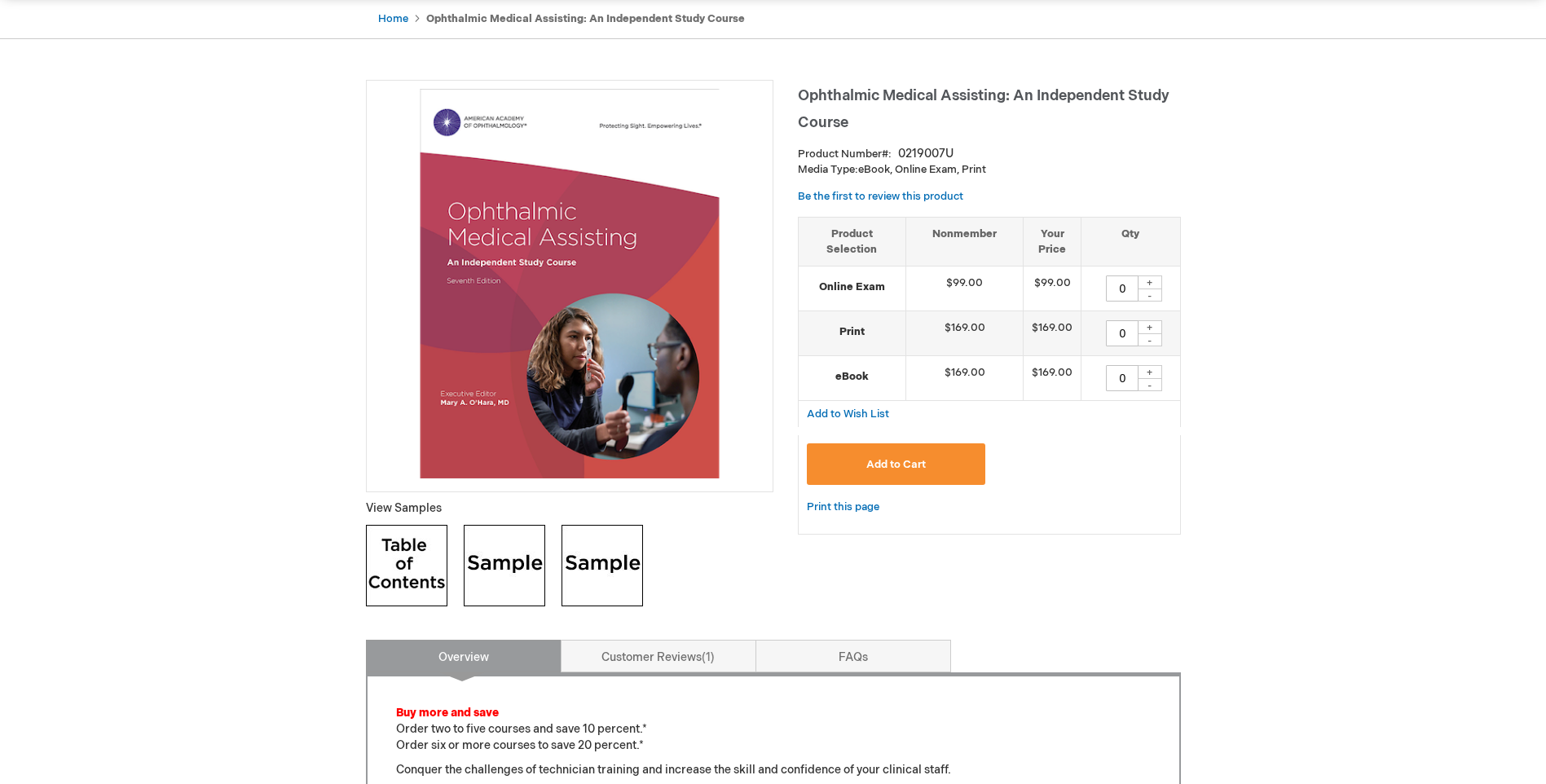
click at [1152, 372] on div "+" at bounding box center [1150, 372] width 25 height 13
type input "1"
click at [1149, 279] on div "+" at bounding box center [1150, 282] width 25 height 13
type input "1"
click at [926, 462] on button "Add to Cart" at bounding box center [896, 464] width 179 height 41
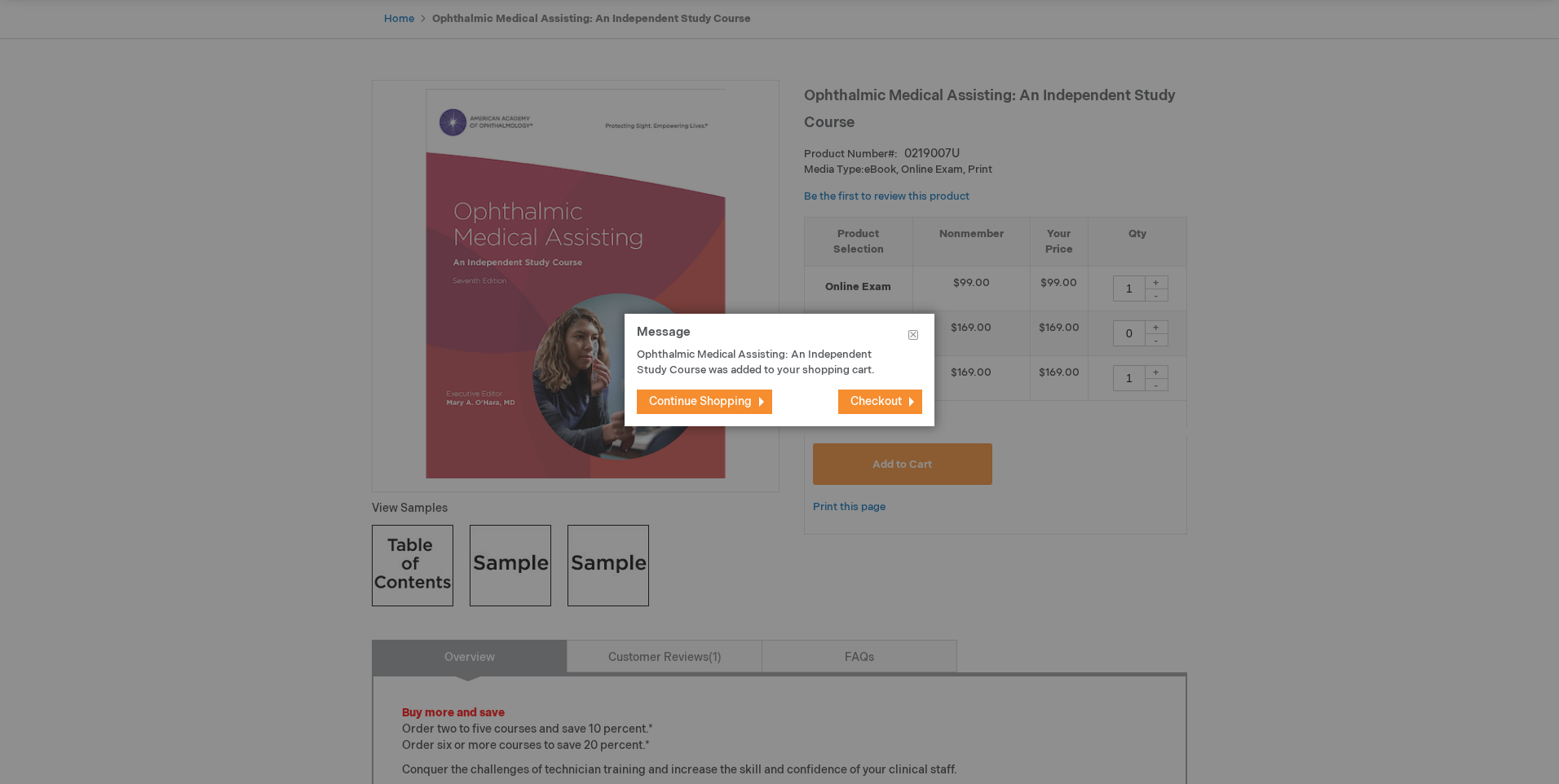
click at [693, 395] on span "Continue Shopping" at bounding box center [700, 402] width 103 height 13
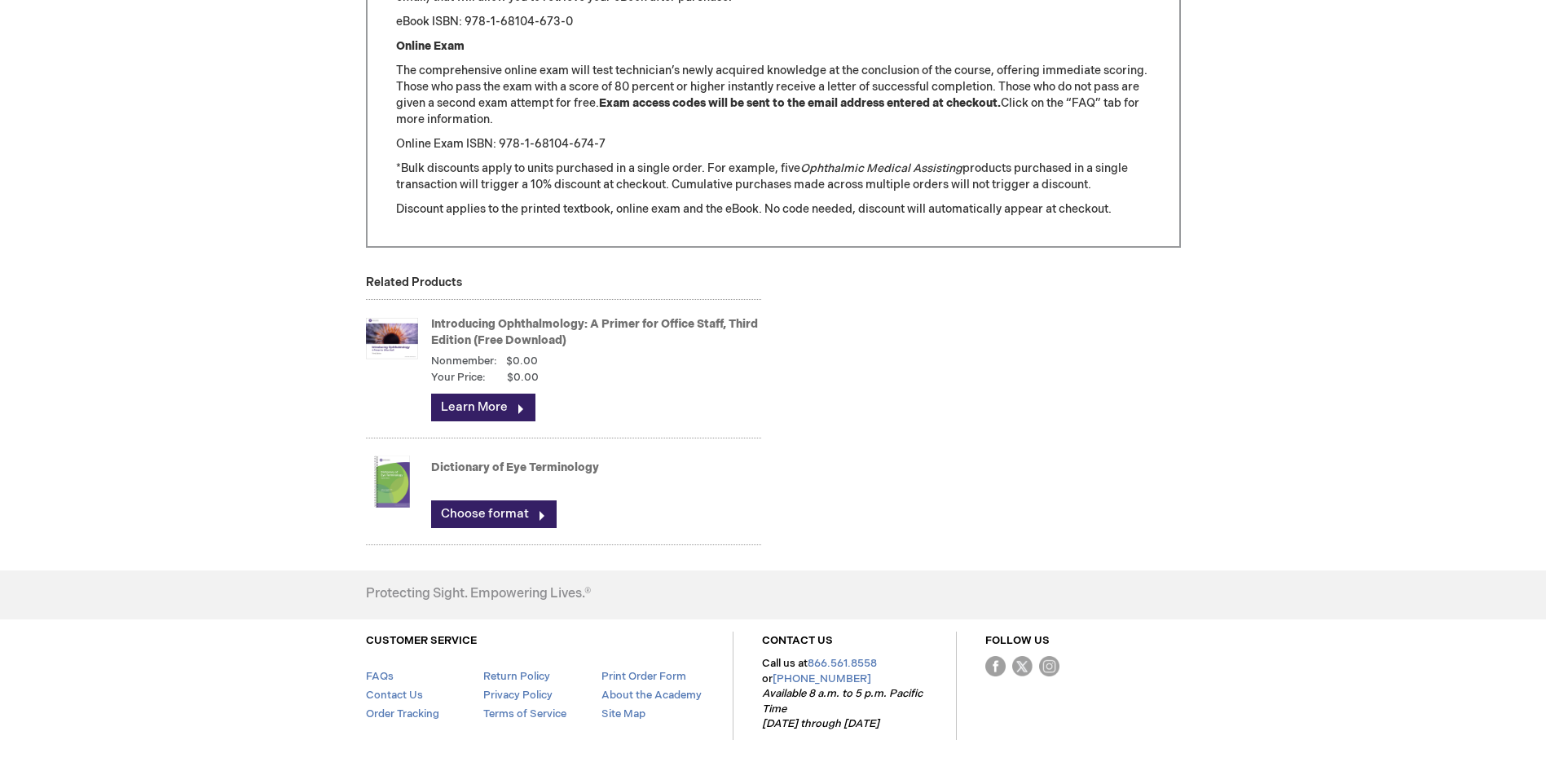
scroll to position [2119, 0]
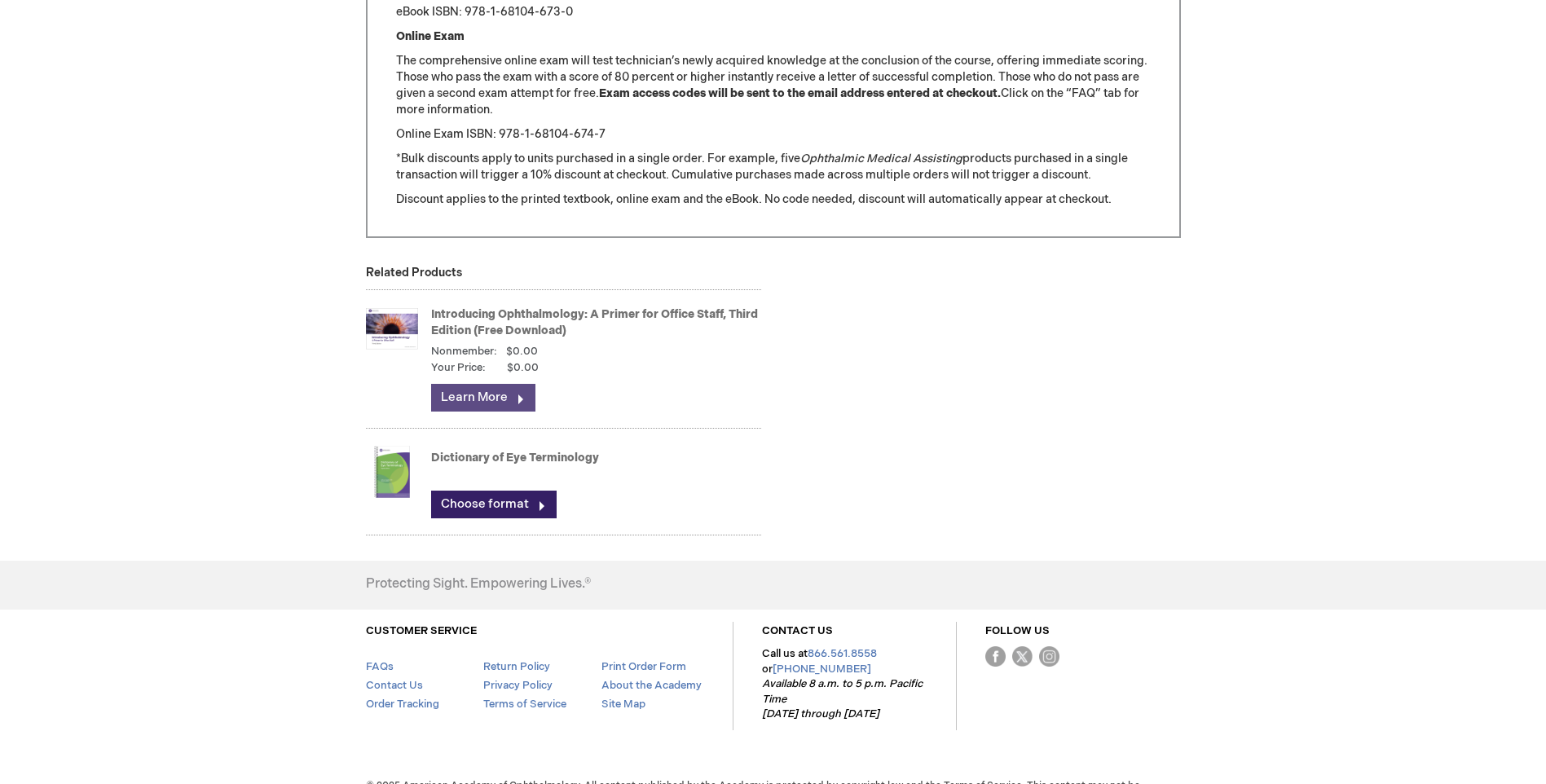
click at [483, 395] on link "Learn More" at bounding box center [483, 398] width 104 height 28
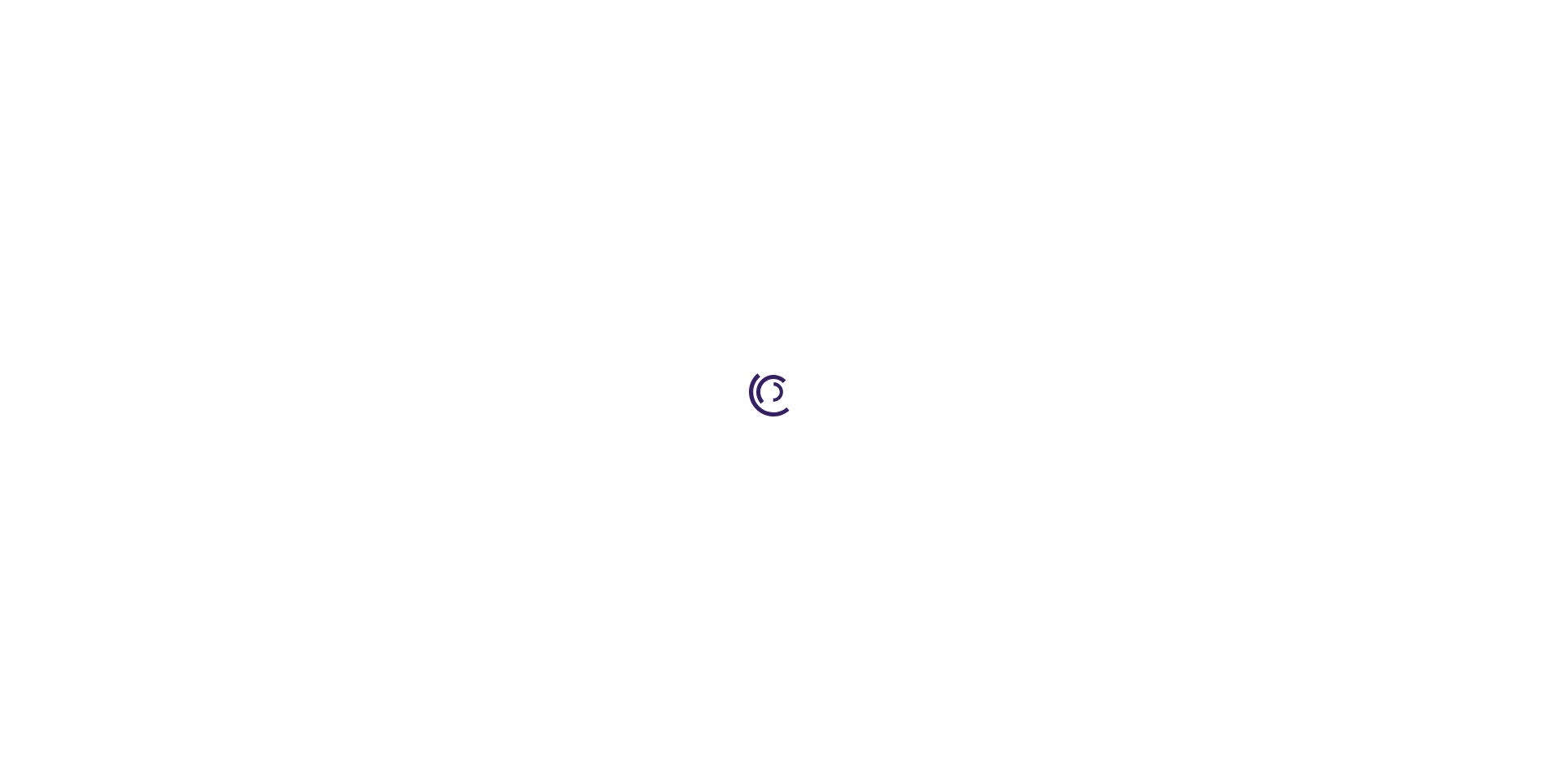
type input "1"
type input "0"
type input "1"
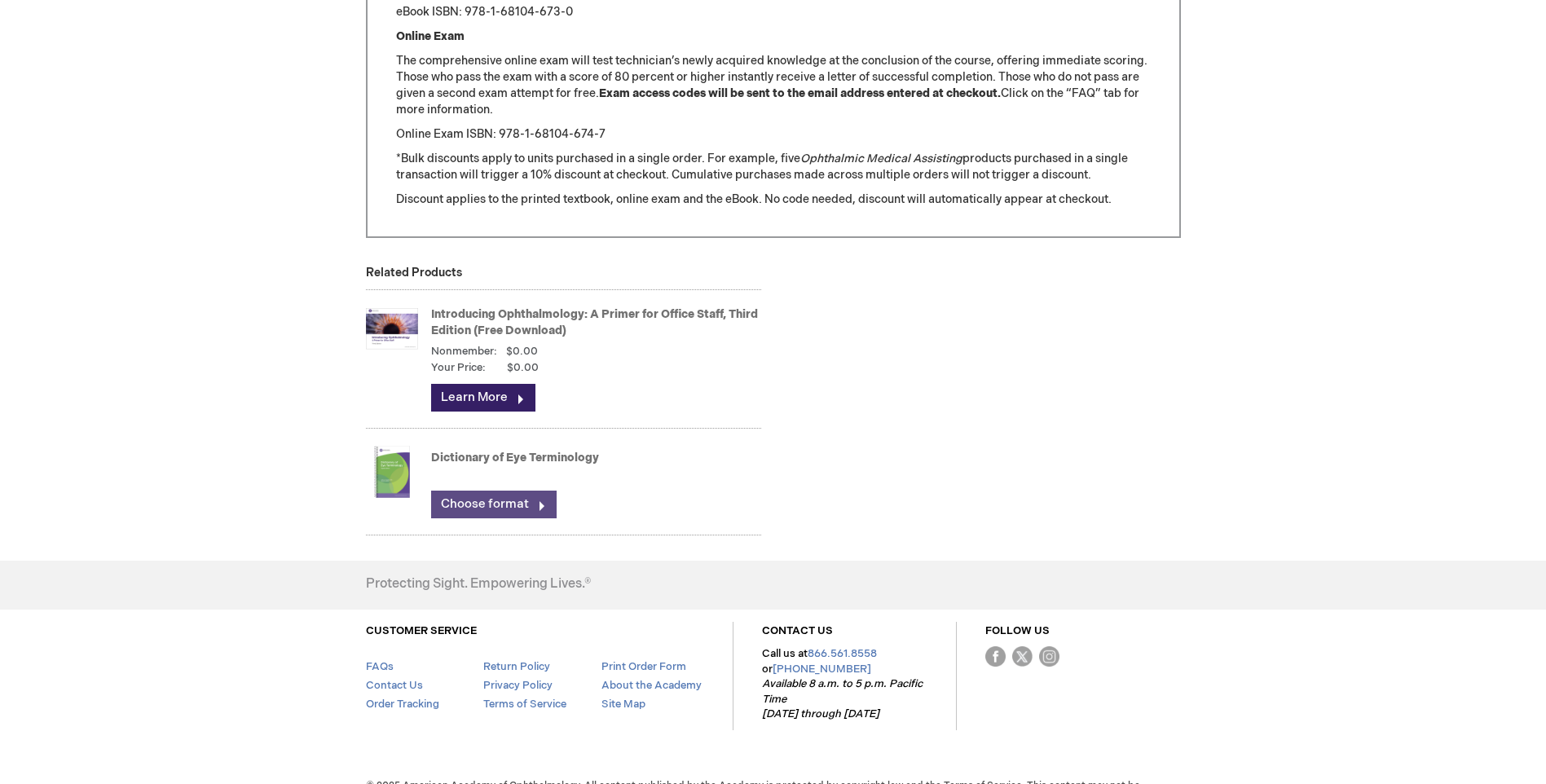
click at [487, 509] on link "Choose format" at bounding box center [494, 504] width 126 height 28
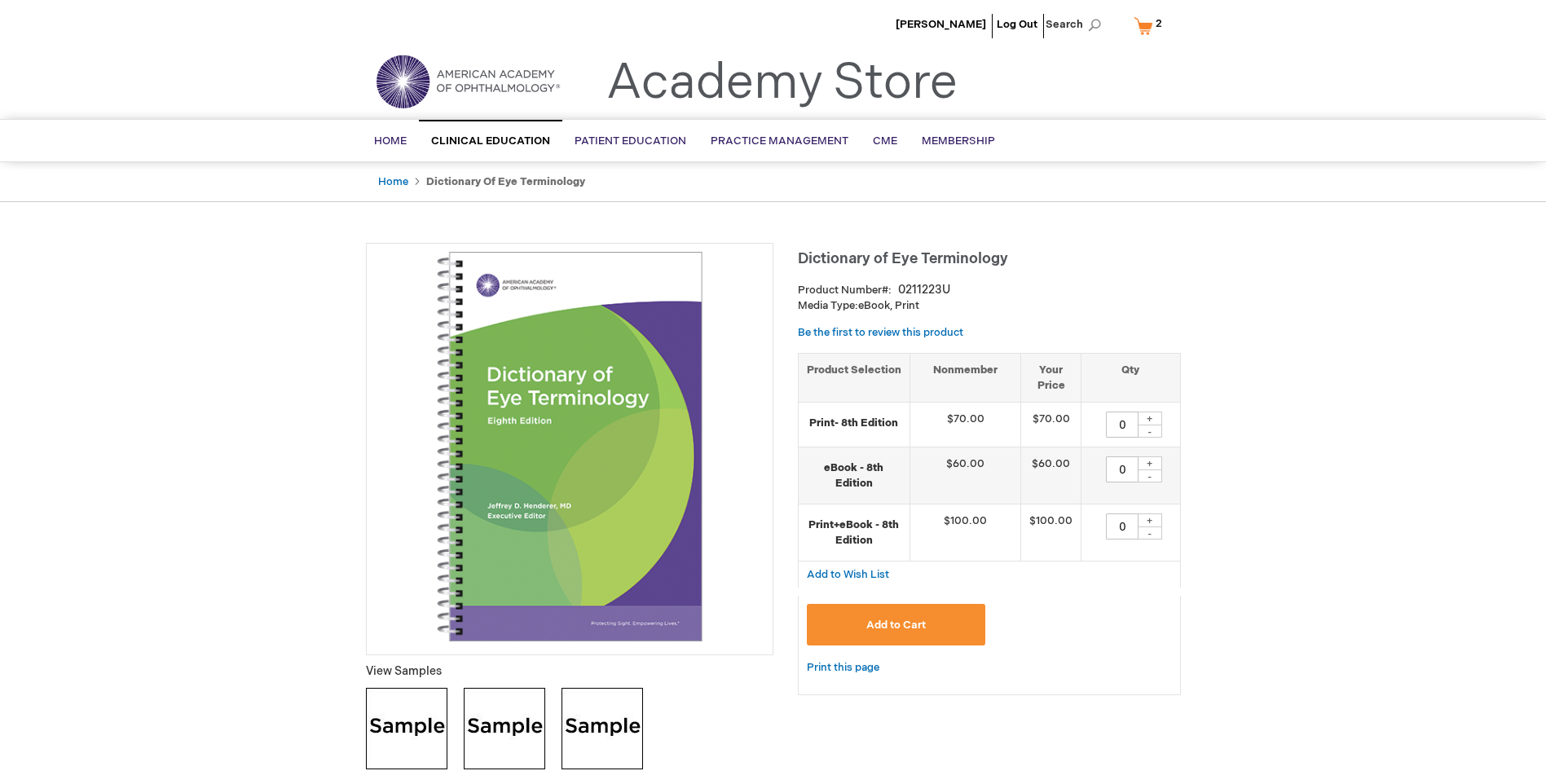
click at [1149, 516] on div "+" at bounding box center [1150, 520] width 25 height 13
type input "1"
click at [940, 619] on button "Add to Cart" at bounding box center [896, 624] width 179 height 41
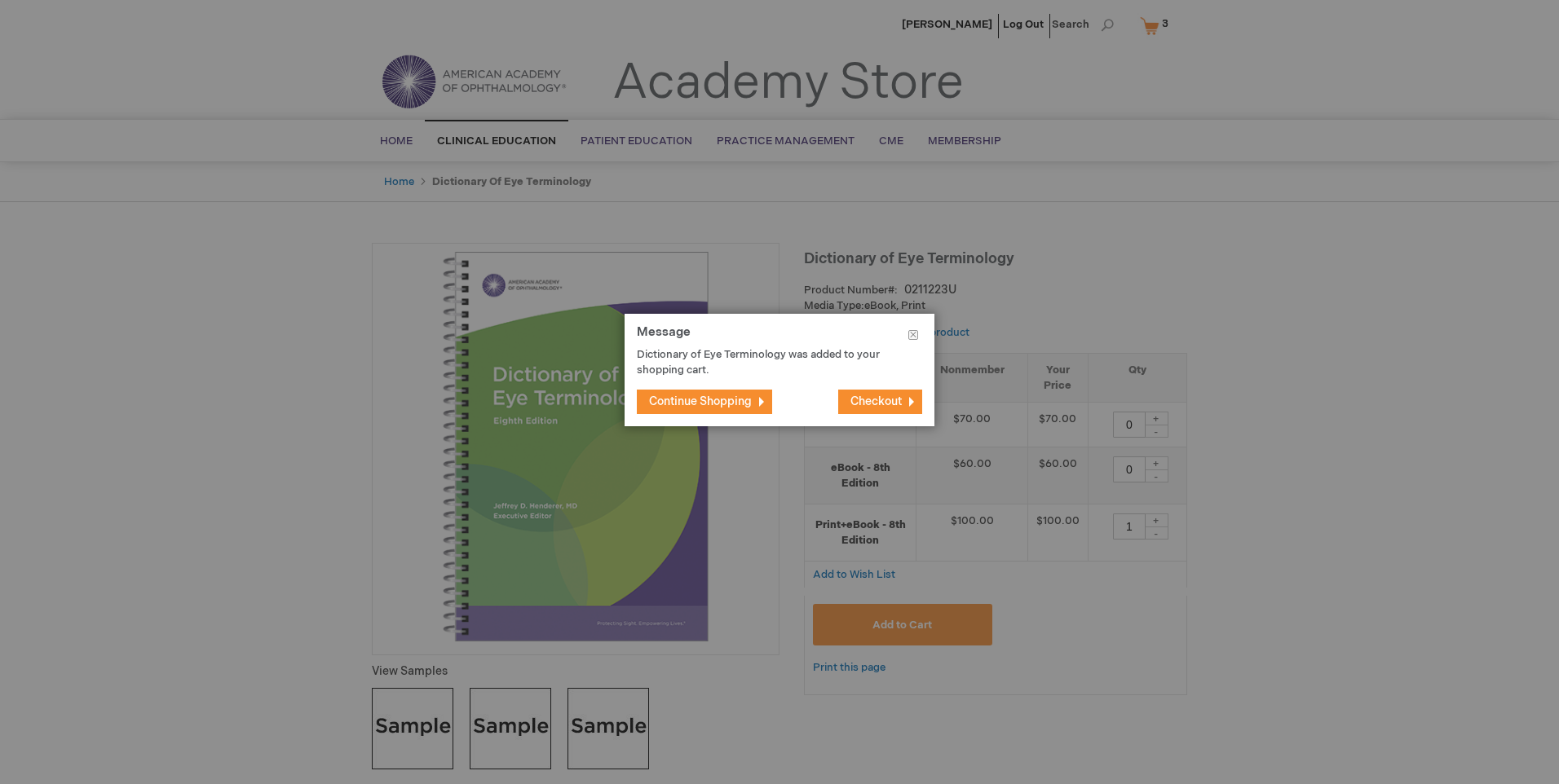
click at [688, 408] on span "Continue Shopping" at bounding box center [700, 402] width 103 height 13
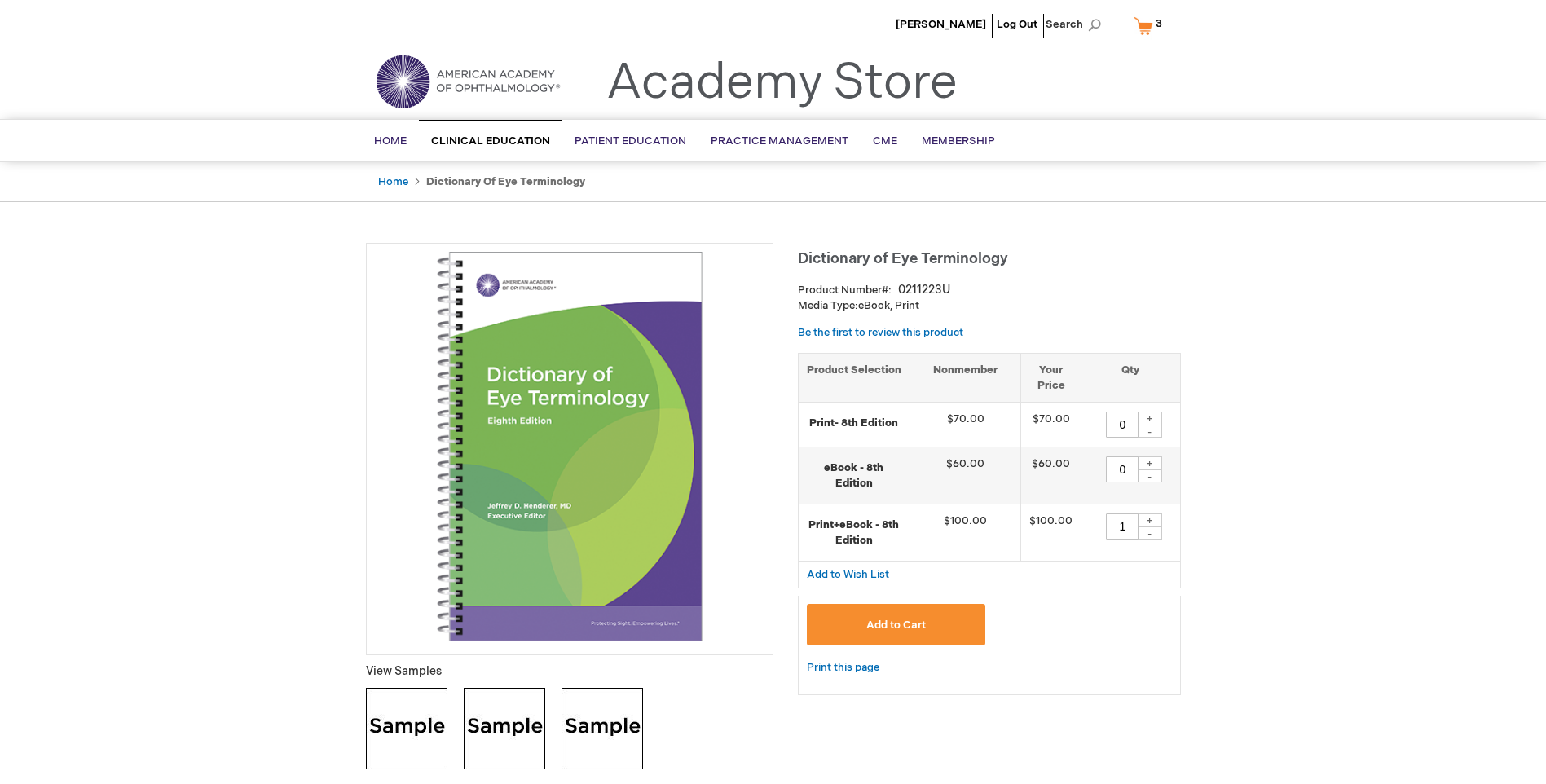
click at [1146, 25] on link "My Cart 3 3 items" at bounding box center [1152, 26] width 42 height 29
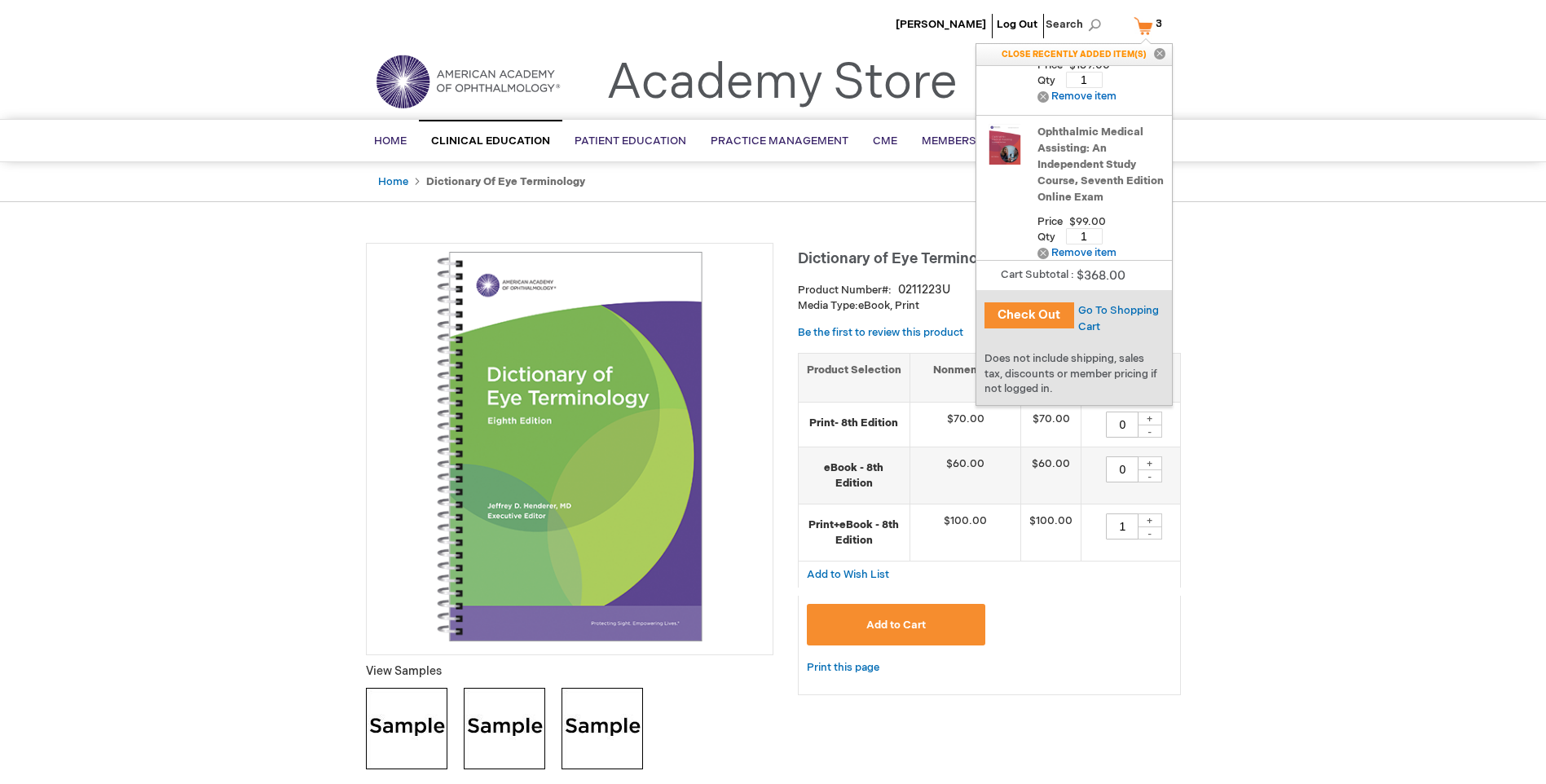
scroll to position [242, 0]
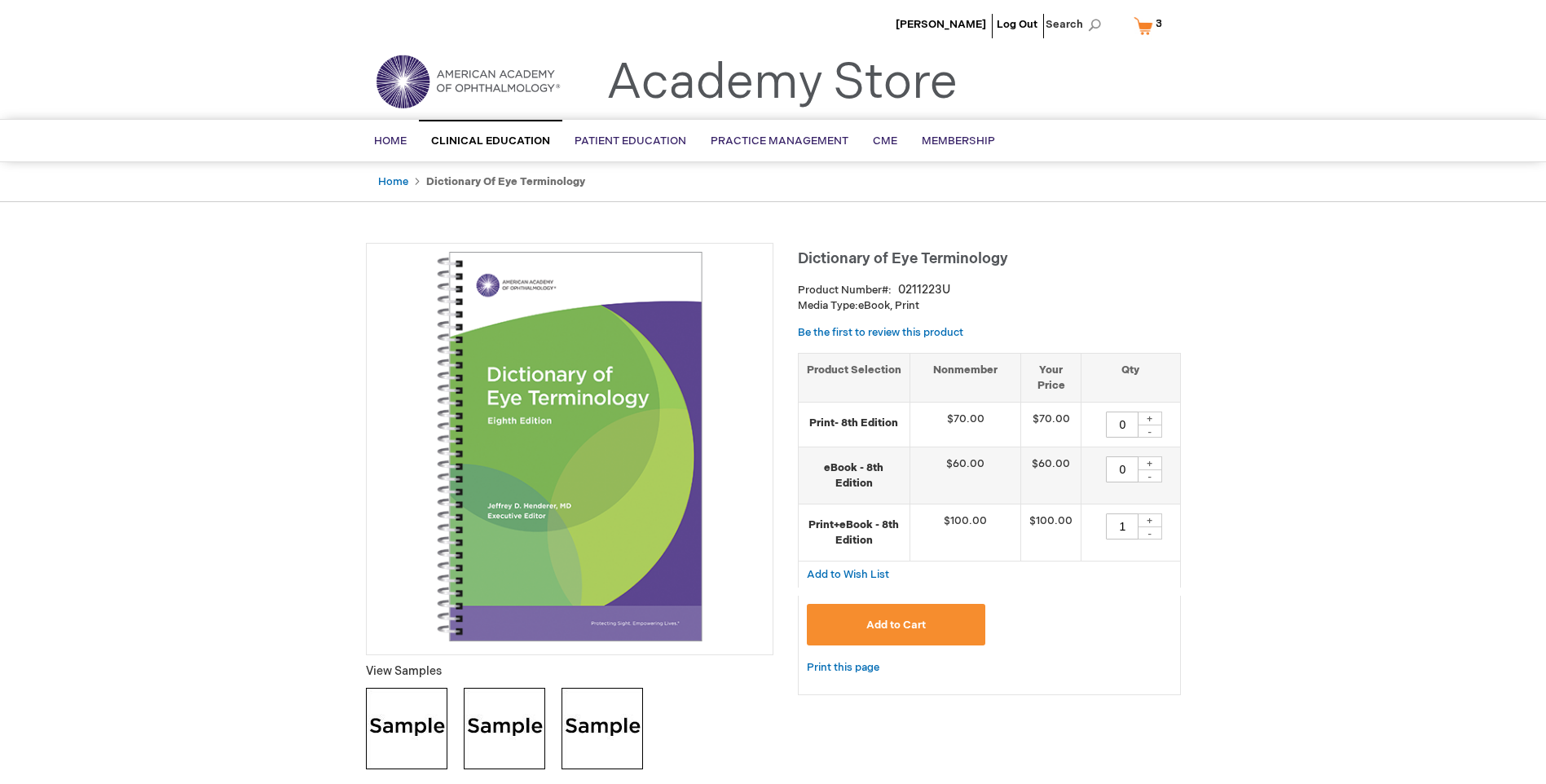
click at [1149, 19] on link "My Cart 3 3 items" at bounding box center [1152, 26] width 42 height 29
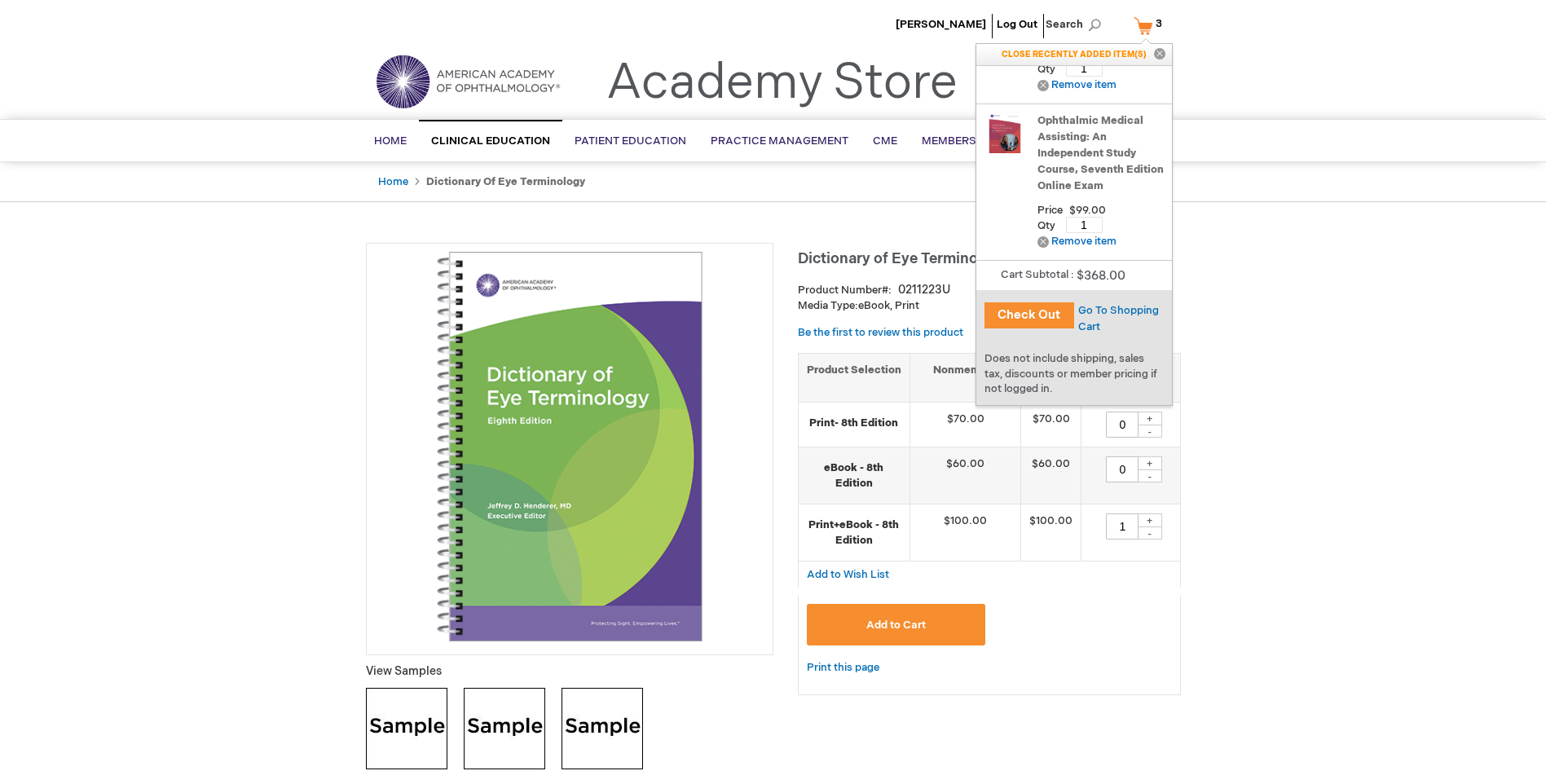
click at [1295, 155] on div "Search Search × Advanced Search Search Home Clinical Education Product Line BCS…" at bounding box center [773, 140] width 1546 height 43
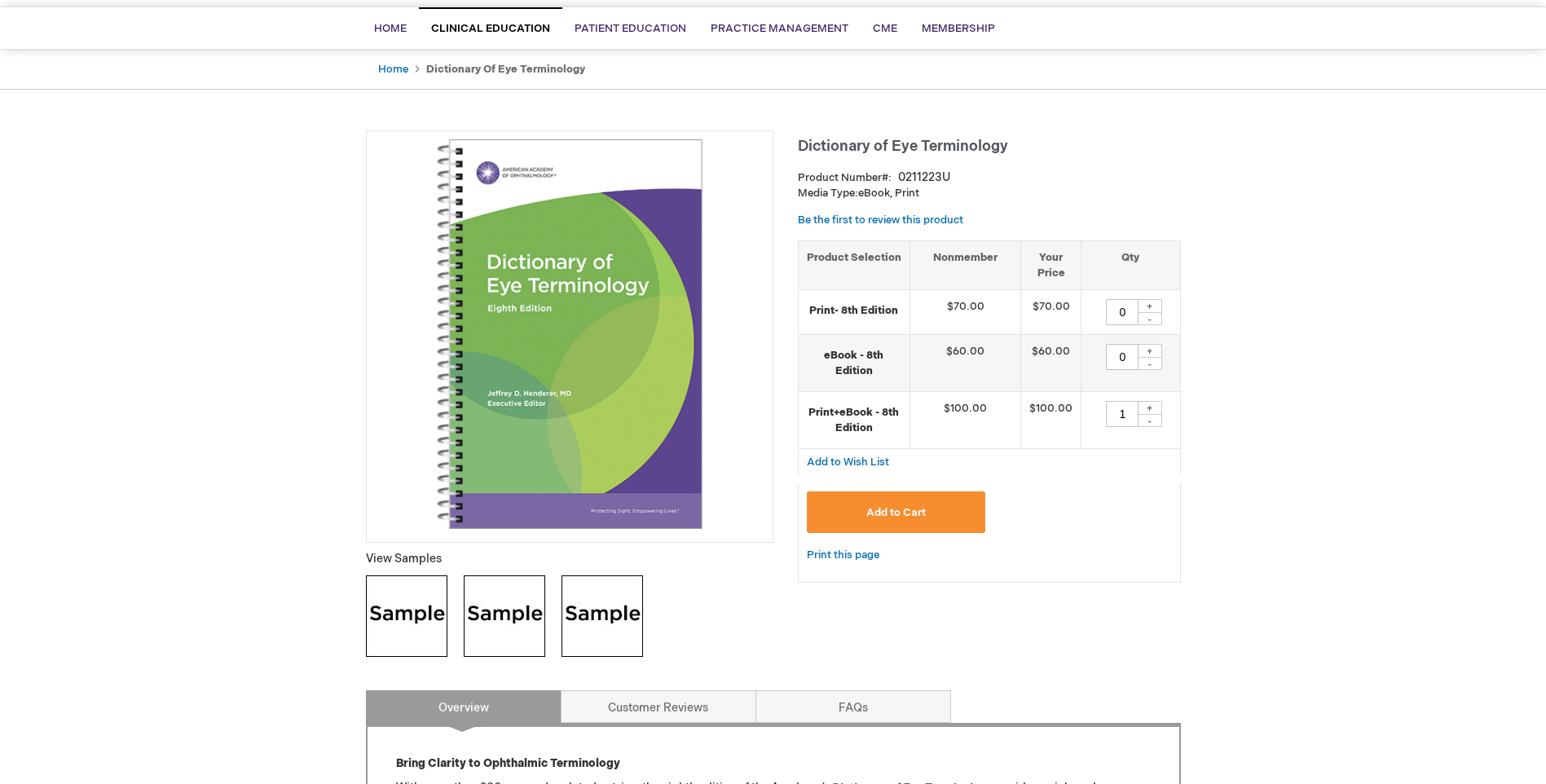
scroll to position [96, 0]
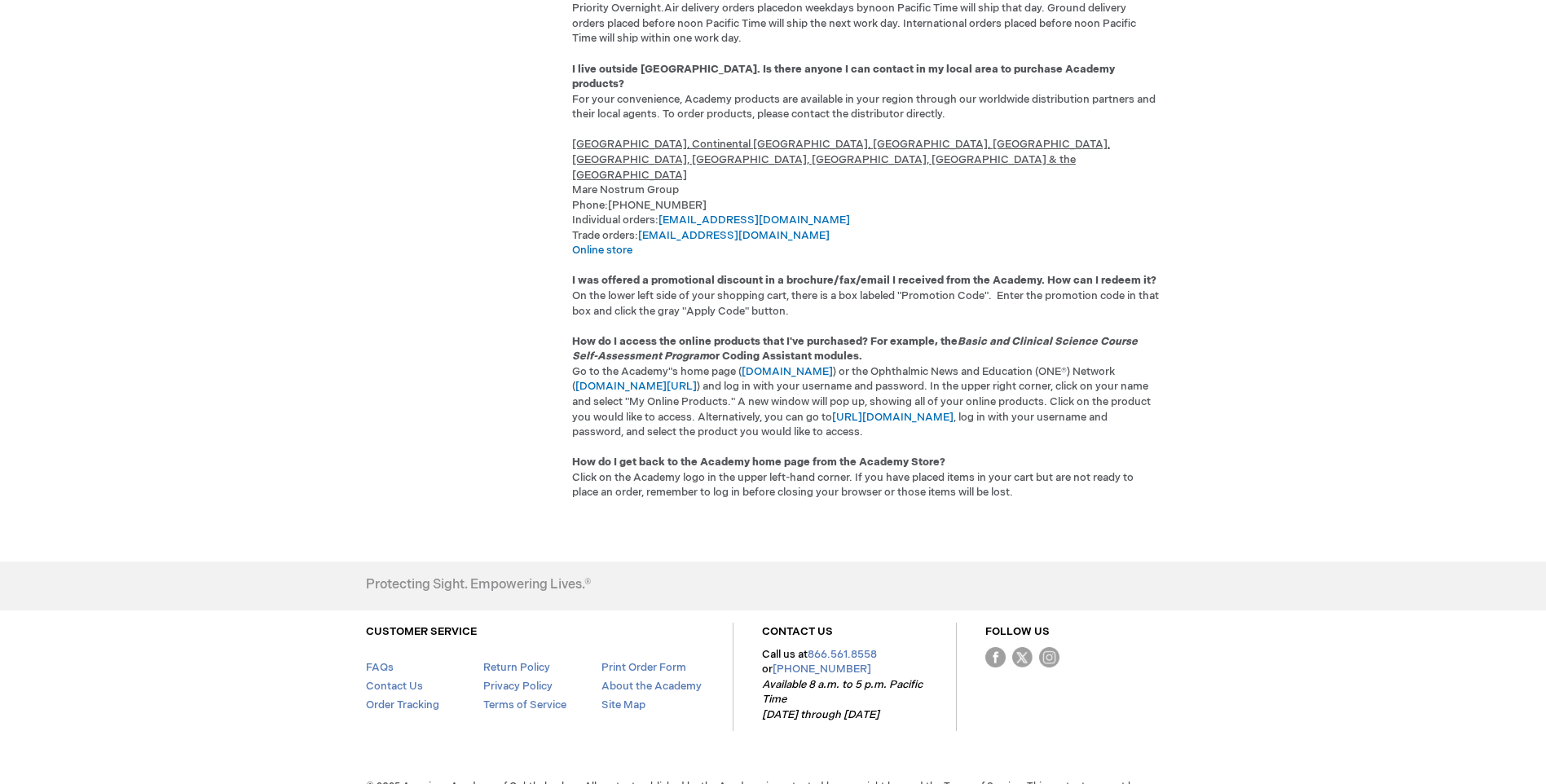
scroll to position [2047, 0]
